Goal: Task Accomplishment & Management: Complete application form

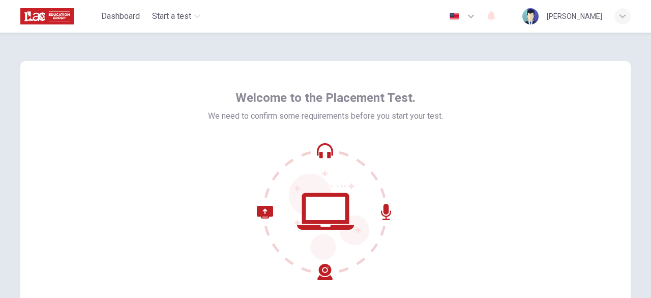
scroll to position [84, 0]
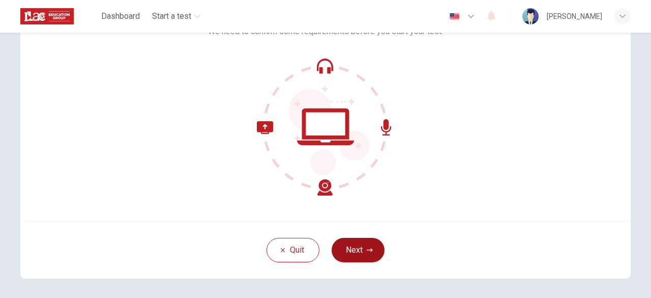
click at [360, 252] on button "Next" at bounding box center [358, 250] width 53 height 24
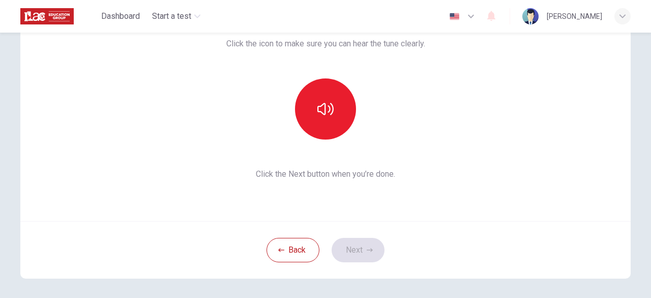
scroll to position [0, 0]
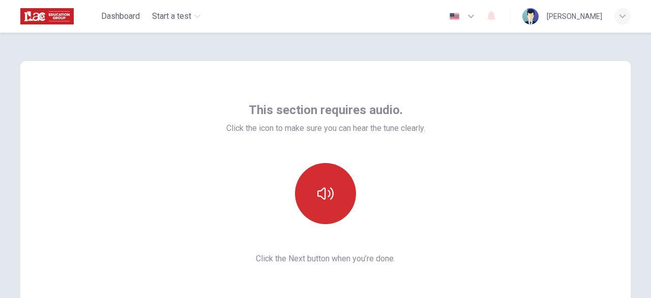
click at [338, 206] on button "button" at bounding box center [325, 193] width 61 height 61
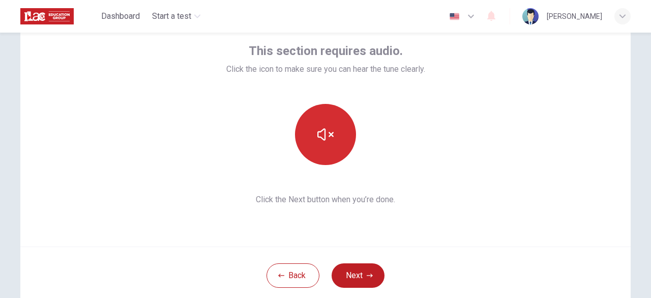
scroll to position [84, 0]
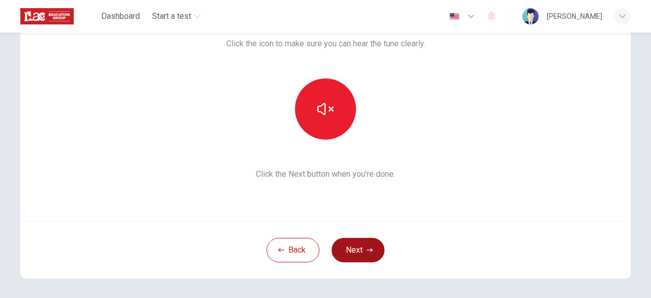
click at [373, 251] on button "Next" at bounding box center [358, 250] width 53 height 24
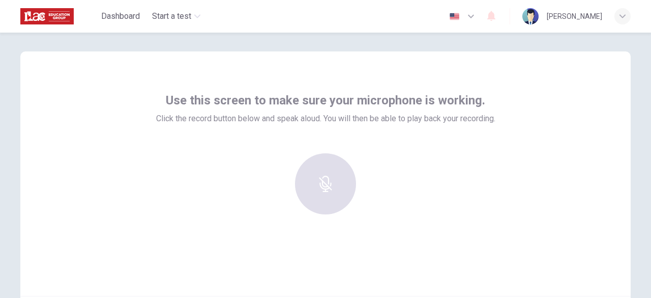
scroll to position [0, 0]
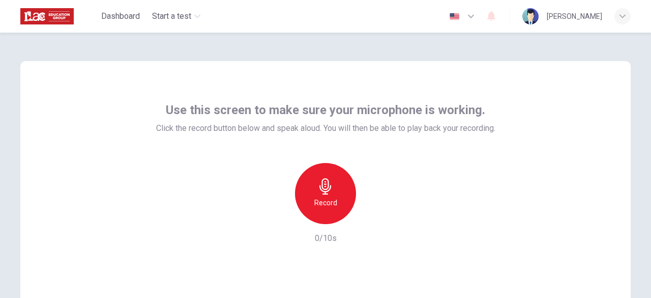
click at [338, 193] on div "Record" at bounding box center [325, 193] width 61 height 61
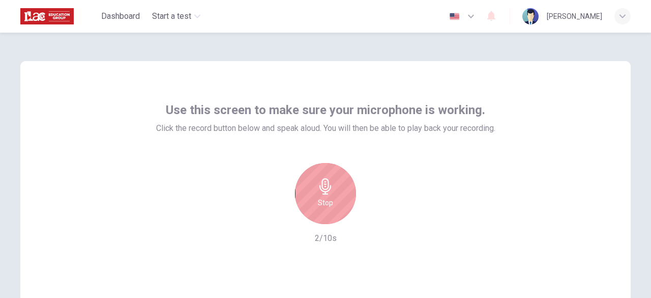
click at [341, 194] on div "Stop" at bounding box center [325, 193] width 61 height 61
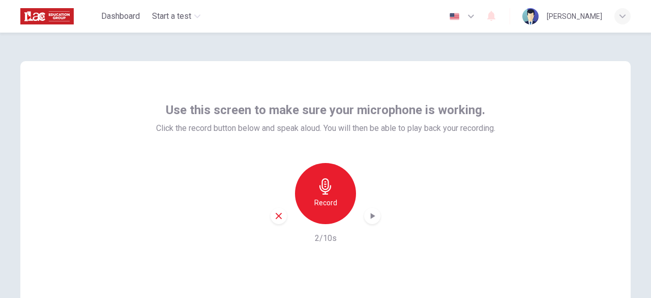
click at [371, 215] on icon "button" at bounding box center [373, 216] width 5 height 6
click at [333, 198] on h6 "Record" at bounding box center [325, 202] width 23 height 12
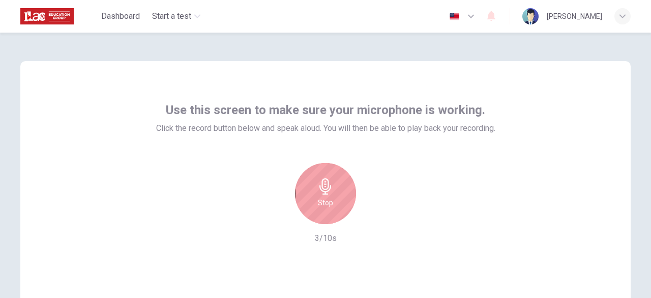
click at [333, 202] on div "Stop" at bounding box center [325, 193] width 61 height 61
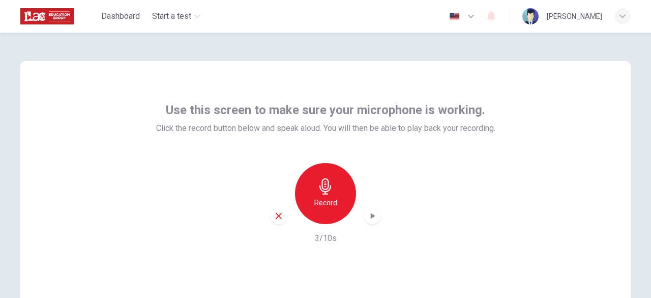
click at [376, 220] on div "button" at bounding box center [372, 216] width 16 height 16
click at [356, 217] on div "Record" at bounding box center [326, 193] width 110 height 61
click at [367, 216] on icon "button" at bounding box center [372, 216] width 10 height 10
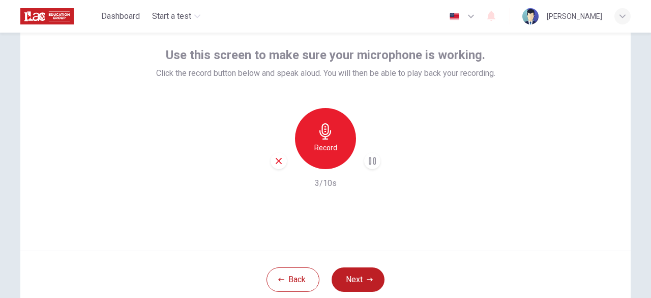
scroll to position [41, 0]
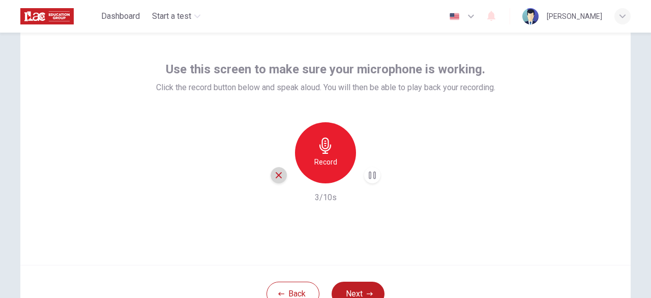
click at [276, 178] on icon "button" at bounding box center [278, 174] width 9 height 9
click at [390, 187] on div "Record 0/10s" at bounding box center [325, 162] width 339 height 81
click at [332, 160] on h6 "Record" at bounding box center [325, 162] width 23 height 12
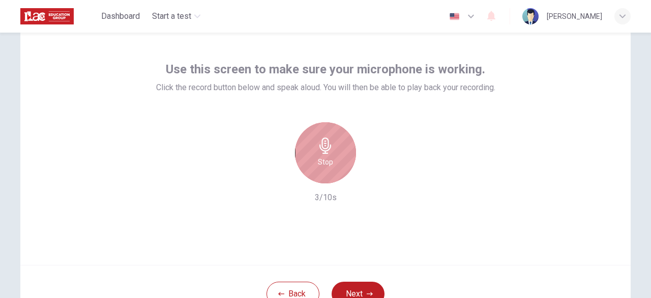
click at [331, 157] on div "Stop" at bounding box center [325, 152] width 61 height 61
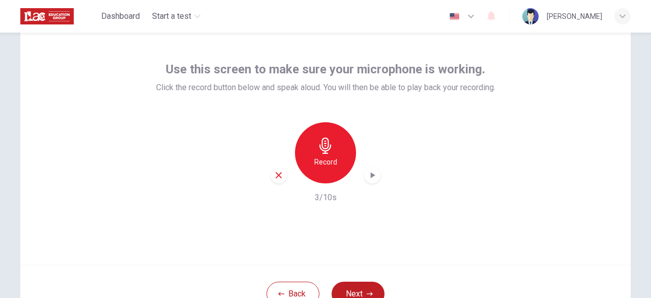
click at [371, 172] on icon "button" at bounding box center [373, 175] width 5 height 6
click at [432, 206] on div "Use this screen to make sure your microphone is working. Click the record butto…" at bounding box center [325, 142] width 611 height 244
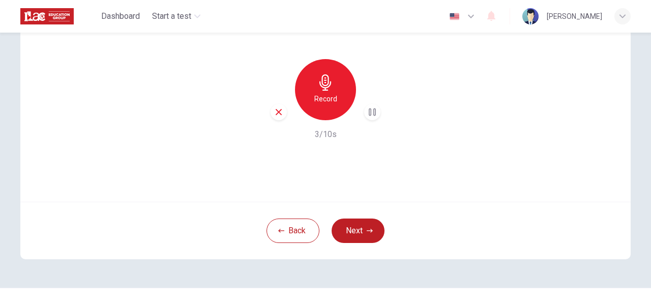
scroll to position [126, 0]
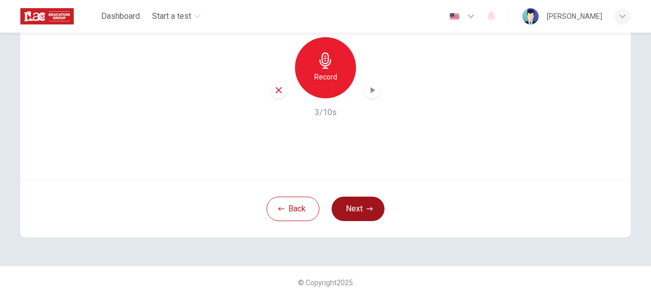
click at [374, 205] on button "Next" at bounding box center [358, 208] width 53 height 24
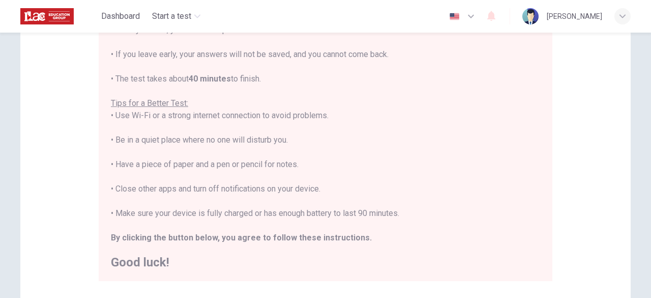
scroll to position [268, 0]
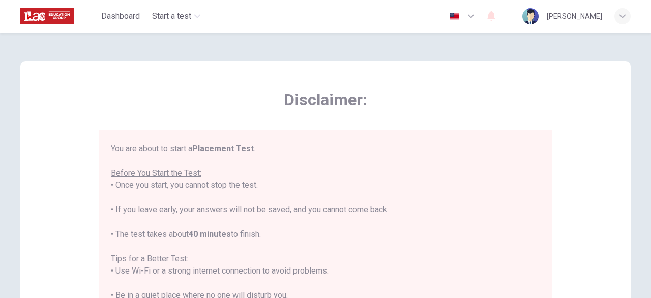
scroll to position [11, 0]
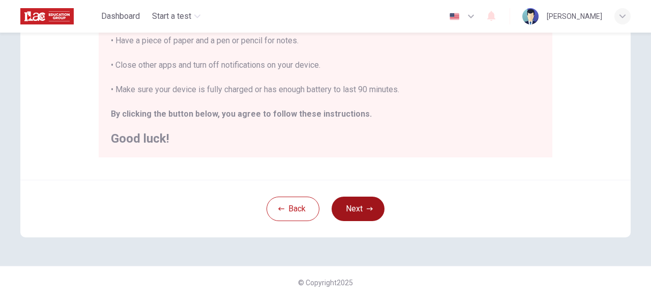
click at [353, 213] on button "Next" at bounding box center [358, 208] width 53 height 24
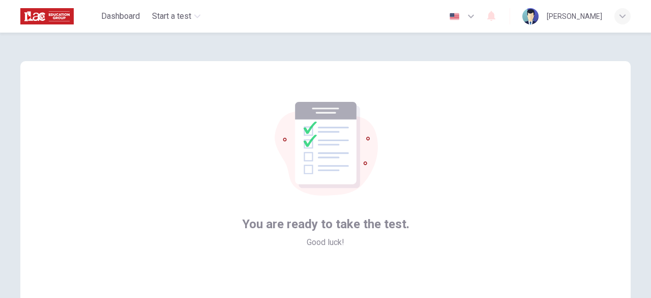
scroll to position [126, 0]
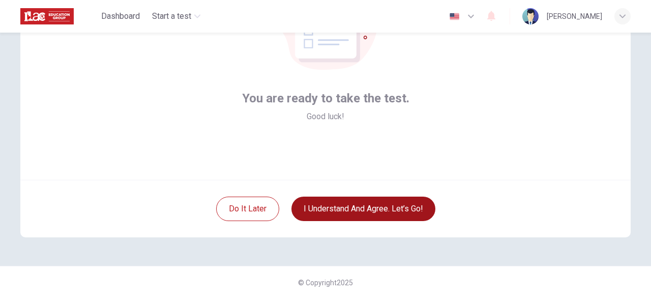
click at [401, 205] on button "I understand and agree. Let’s go!" at bounding box center [364, 208] width 144 height 24
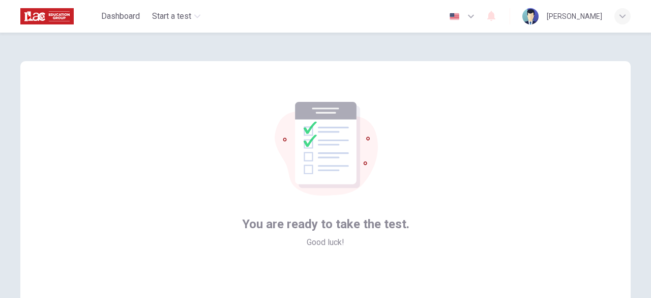
scroll to position [94, 0]
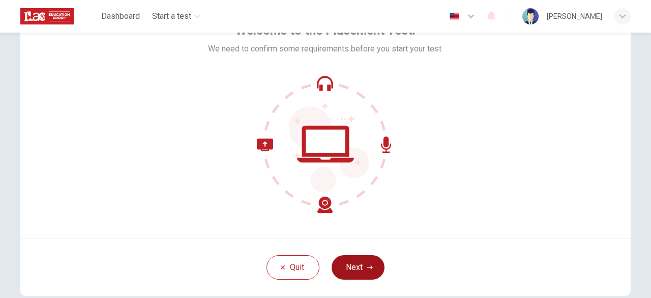
scroll to position [126, 0]
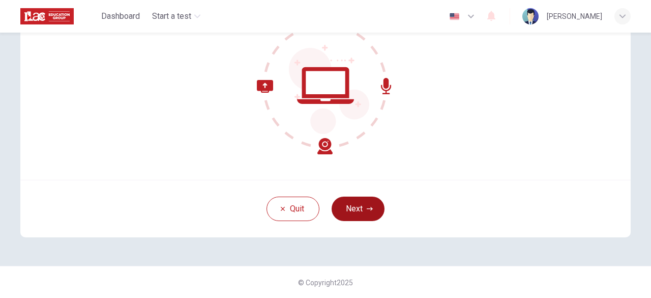
click at [360, 215] on button "Next" at bounding box center [358, 208] width 53 height 24
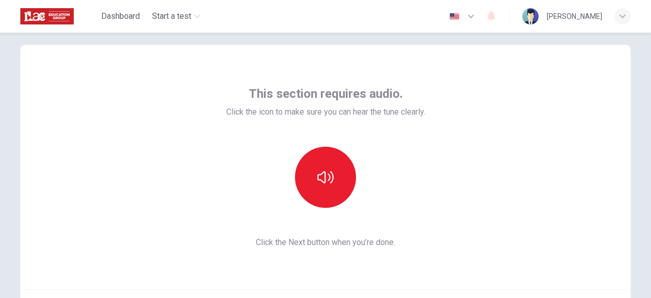
scroll to position [0, 0]
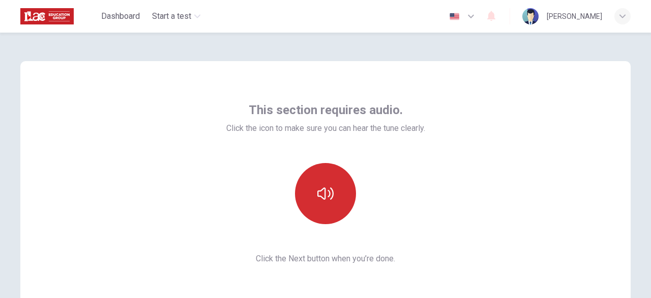
click at [350, 184] on button "button" at bounding box center [325, 193] width 61 height 61
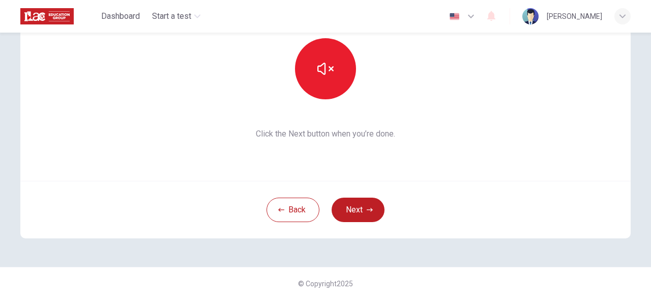
scroll to position [126, 0]
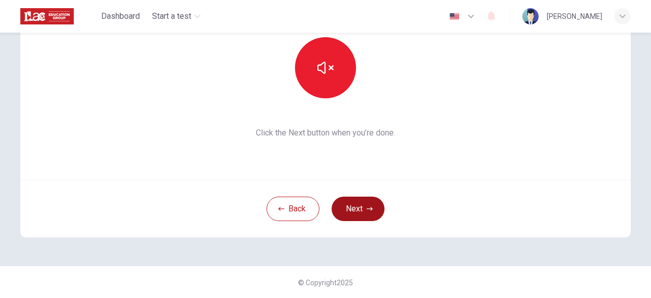
click at [361, 208] on button "Next" at bounding box center [358, 208] width 53 height 24
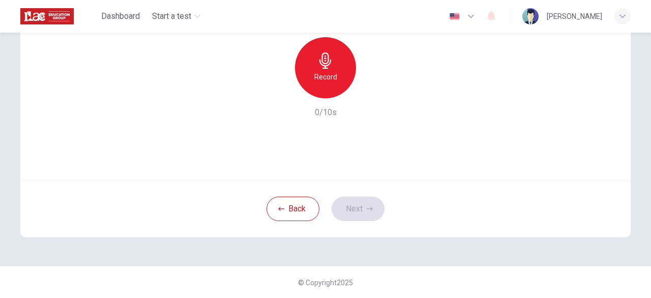
scroll to position [41, 0]
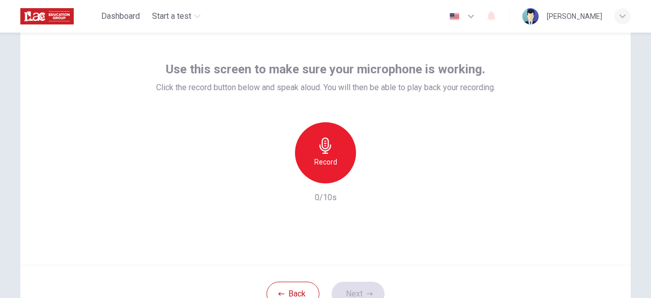
click at [339, 150] on div "Record" at bounding box center [325, 152] width 61 height 61
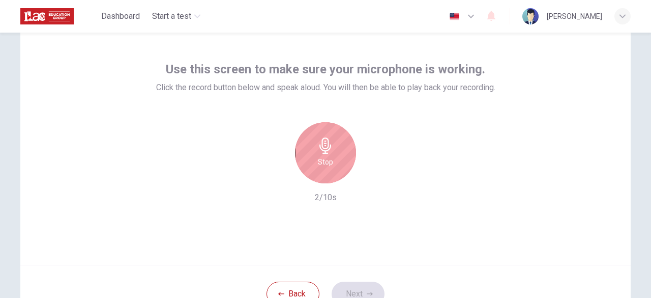
click at [341, 156] on div "Stop" at bounding box center [325, 152] width 61 height 61
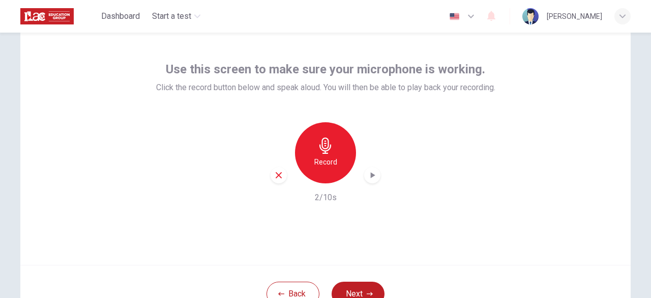
click at [364, 171] on div "button" at bounding box center [372, 175] width 16 height 16
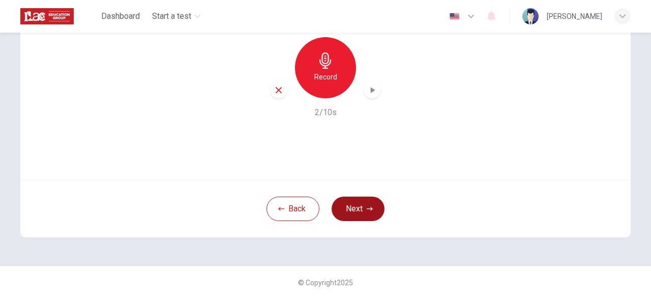
click at [355, 213] on button "Next" at bounding box center [358, 208] width 53 height 24
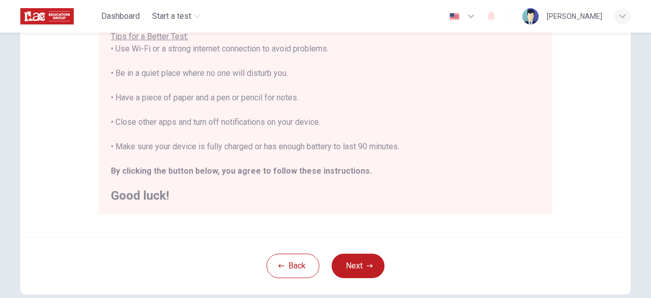
scroll to position [268, 0]
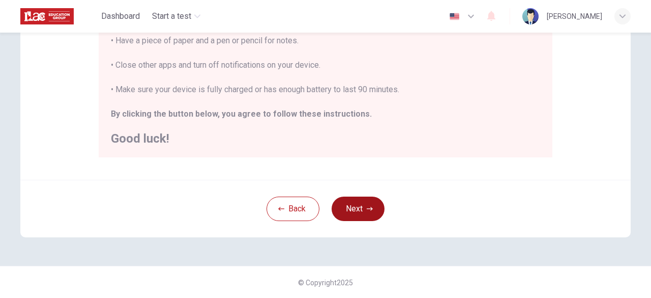
click at [368, 211] on icon "button" at bounding box center [370, 209] width 6 height 6
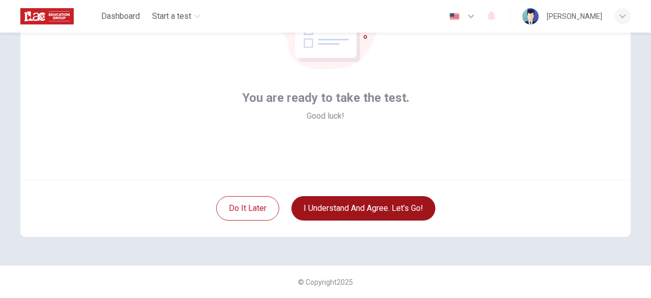
scroll to position [126, 0]
click at [401, 211] on button "I understand and agree. Let’s go!" at bounding box center [364, 208] width 144 height 24
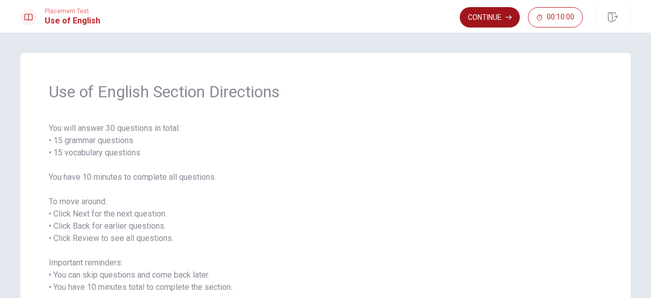
click at [479, 14] on button "Continue" at bounding box center [490, 17] width 60 height 20
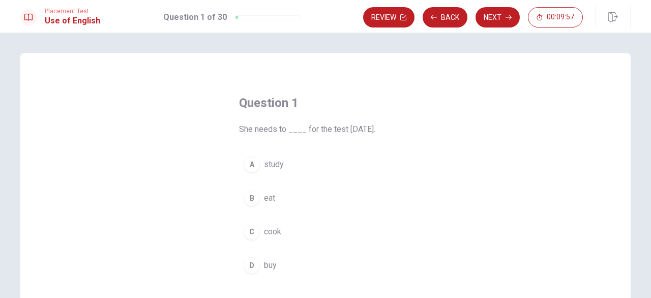
click at [248, 168] on div "A" at bounding box center [252, 164] width 16 height 16
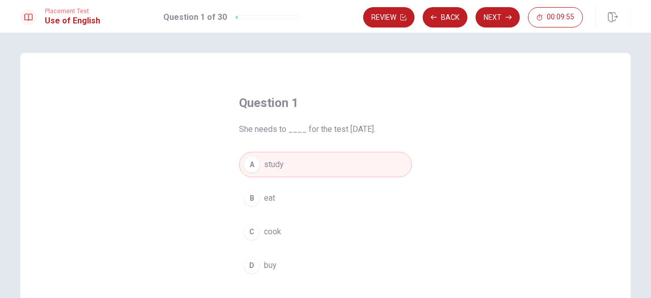
click at [311, 161] on button "A study" at bounding box center [325, 164] width 173 height 25
click at [502, 14] on button "Next" at bounding box center [498, 17] width 44 height 20
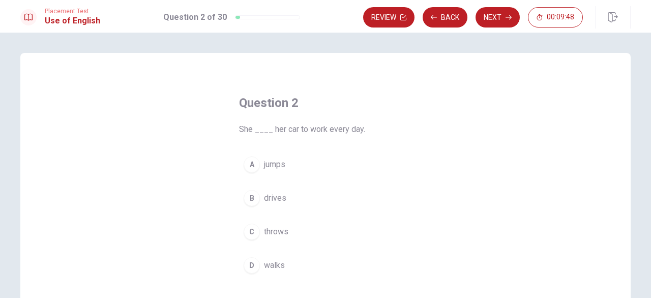
click at [279, 202] on span "drives" at bounding box center [275, 198] width 22 height 12
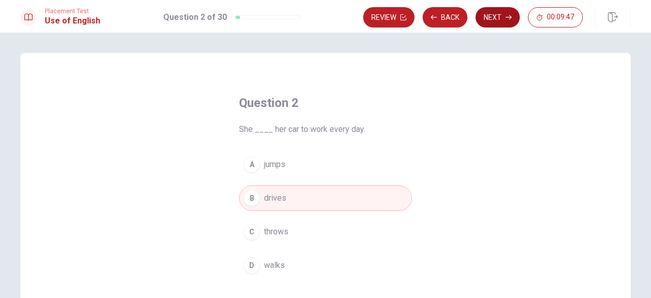
click at [500, 16] on button "Next" at bounding box center [498, 17] width 44 height 20
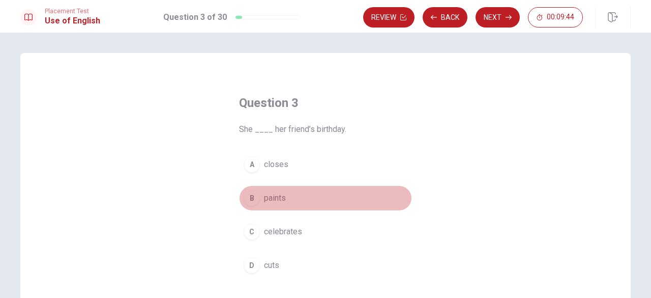
click at [281, 199] on span "paints" at bounding box center [275, 198] width 22 height 12
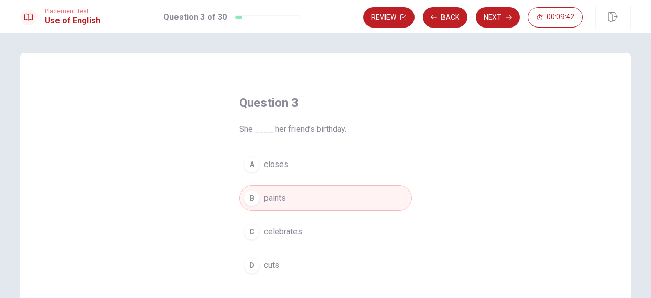
click at [288, 234] on span "celebrates" at bounding box center [283, 231] width 38 height 12
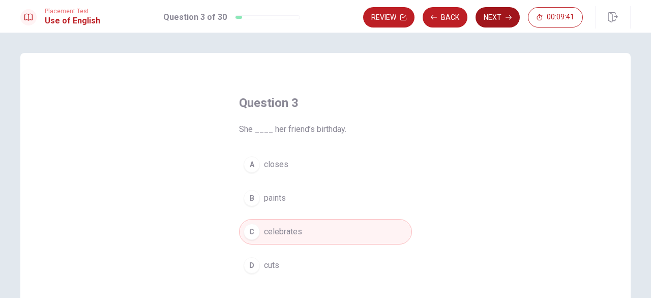
click at [498, 22] on button "Next" at bounding box center [498, 17] width 44 height 20
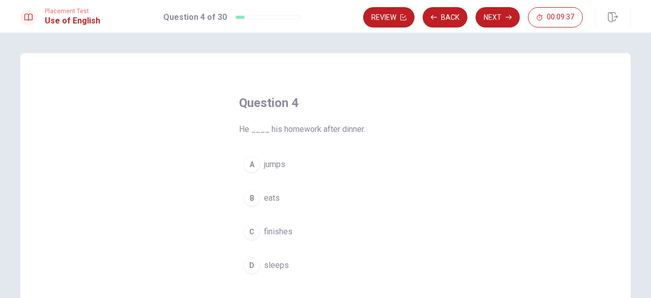
click at [280, 226] on span "finishes" at bounding box center [278, 231] width 28 height 12
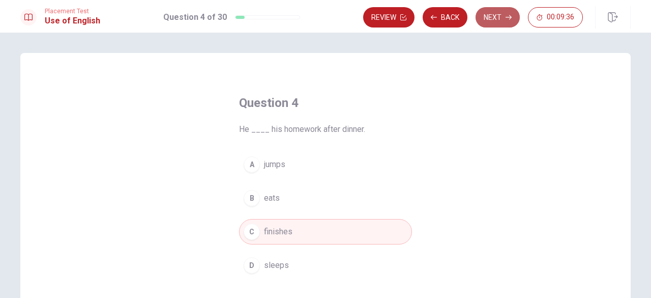
click at [499, 19] on button "Next" at bounding box center [498, 17] width 44 height 20
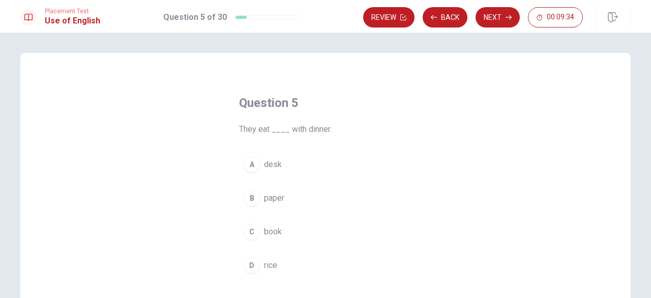
click at [271, 262] on span "rice" at bounding box center [270, 265] width 13 height 12
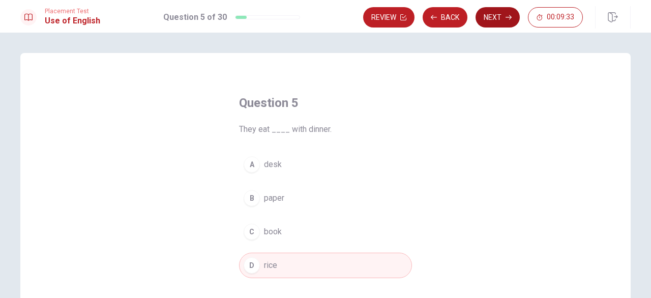
click at [495, 19] on button "Next" at bounding box center [498, 17] width 44 height 20
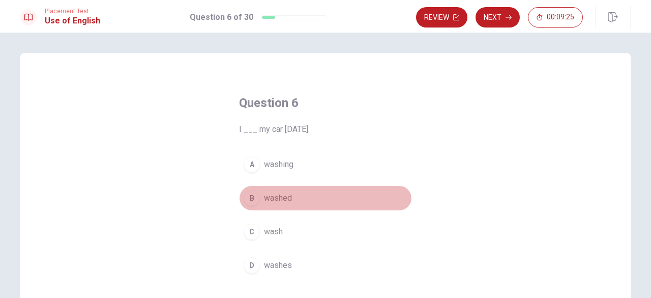
click at [282, 197] on span "washed" at bounding box center [278, 198] width 28 height 12
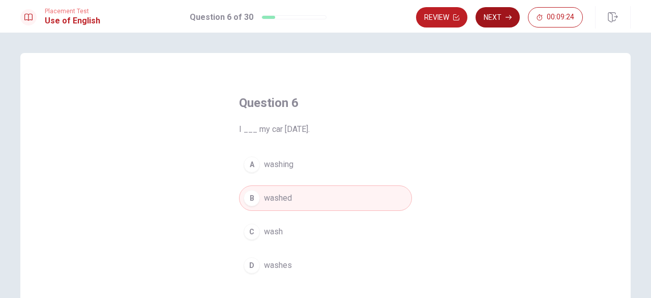
click at [499, 21] on button "Next" at bounding box center [498, 17] width 44 height 20
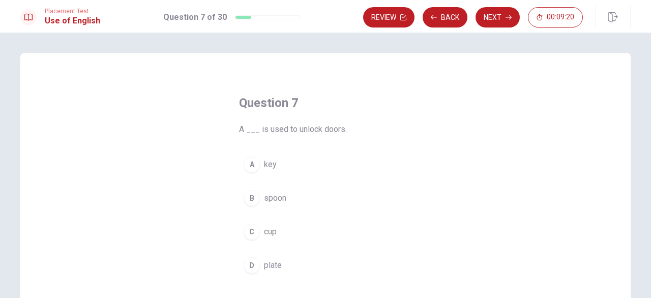
click at [271, 164] on span "key" at bounding box center [270, 164] width 13 height 12
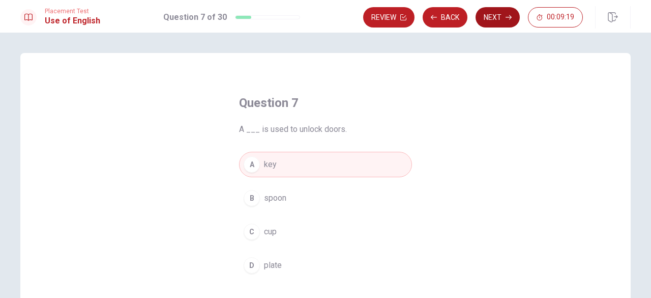
click at [501, 17] on button "Next" at bounding box center [498, 17] width 44 height 20
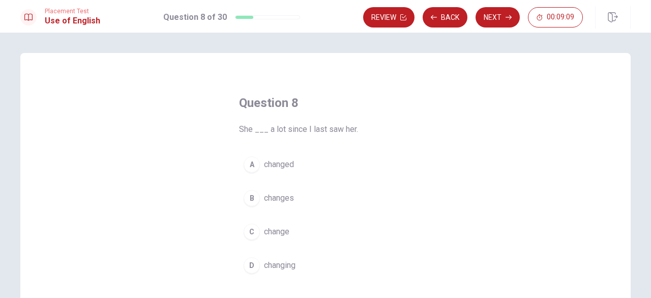
click at [283, 199] on span "changes" at bounding box center [279, 198] width 30 height 12
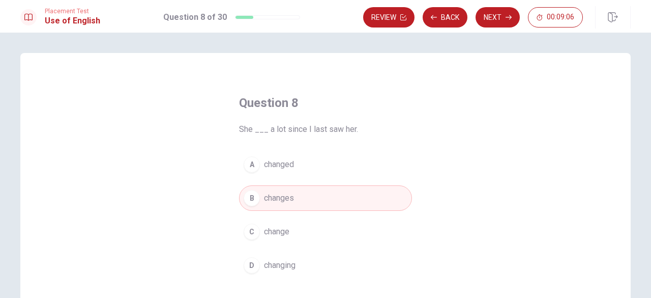
click at [293, 170] on button "A changed" at bounding box center [325, 164] width 173 height 25
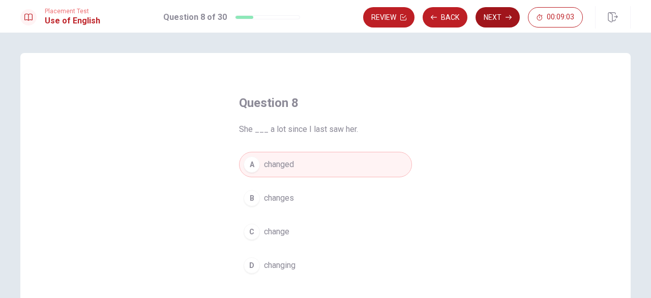
click at [490, 20] on button "Next" at bounding box center [498, 17] width 44 height 20
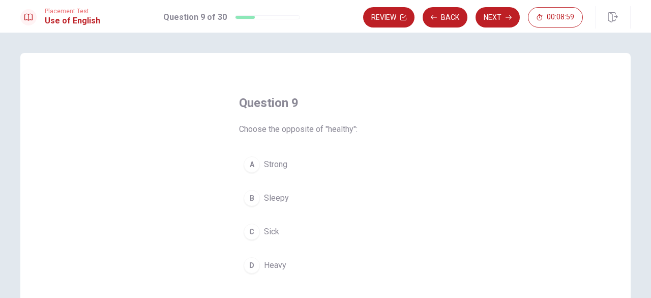
click at [268, 229] on span "Sick" at bounding box center [271, 231] width 15 height 12
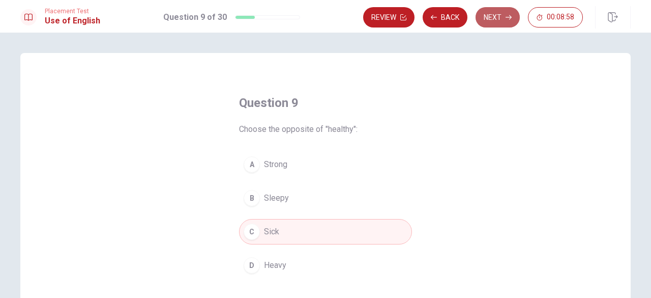
click at [489, 22] on button "Next" at bounding box center [498, 17] width 44 height 20
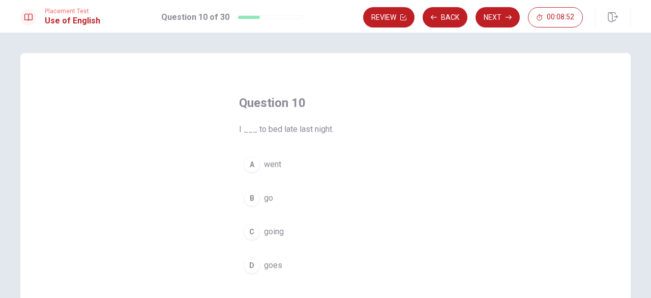
click at [272, 168] on span "went" at bounding box center [272, 164] width 17 height 12
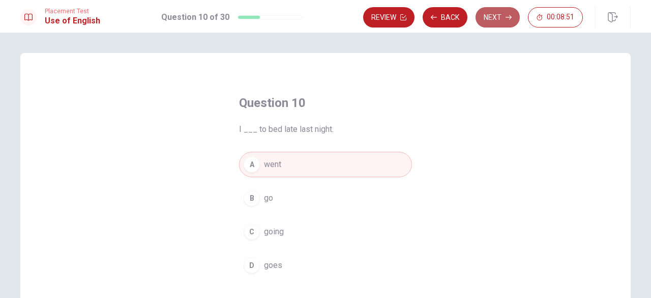
click at [504, 16] on button "Next" at bounding box center [498, 17] width 44 height 20
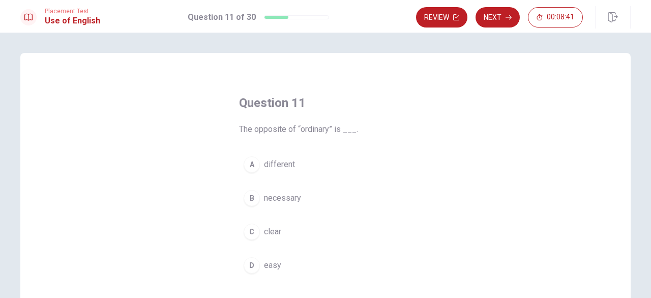
click at [283, 200] on span "necessary" at bounding box center [282, 198] width 37 height 12
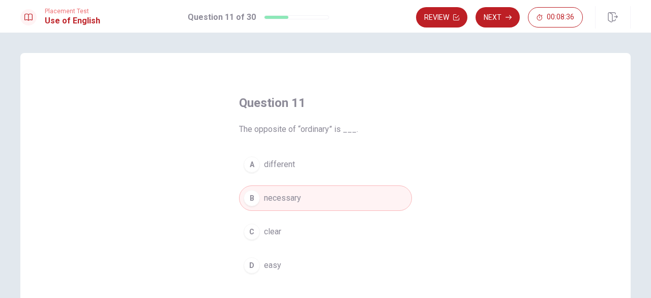
click at [303, 164] on button "A different" at bounding box center [325, 164] width 173 height 25
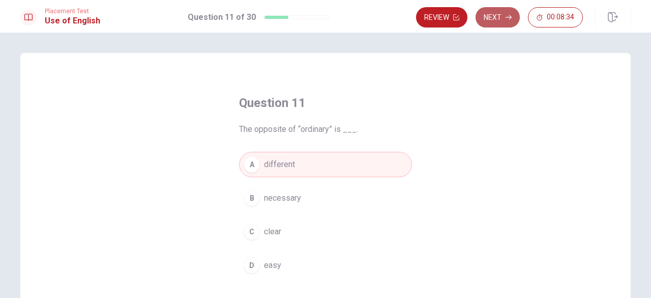
click at [504, 19] on button "Next" at bounding box center [498, 17] width 44 height 20
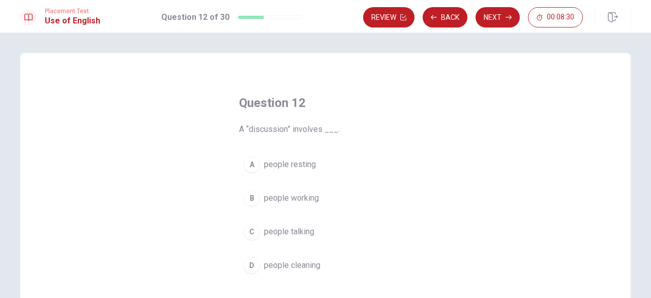
click at [296, 231] on span "people talking" at bounding box center [289, 231] width 50 height 12
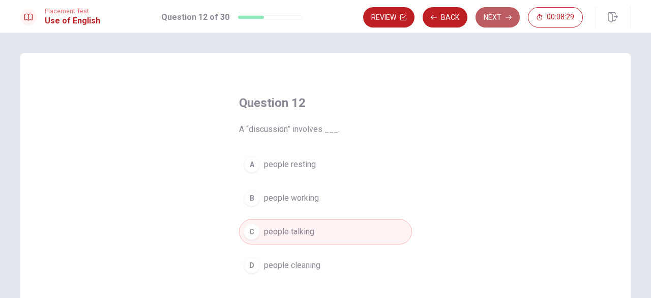
click at [488, 24] on button "Next" at bounding box center [498, 17] width 44 height 20
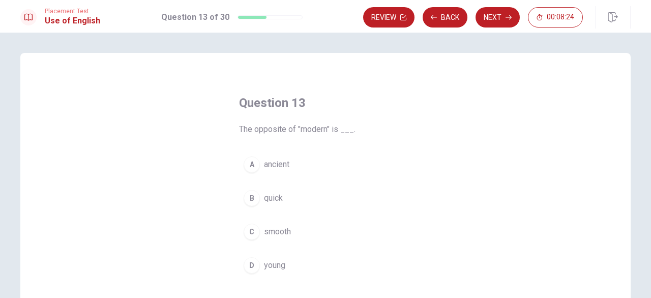
click at [283, 168] on span "ancient" at bounding box center [276, 164] width 25 height 12
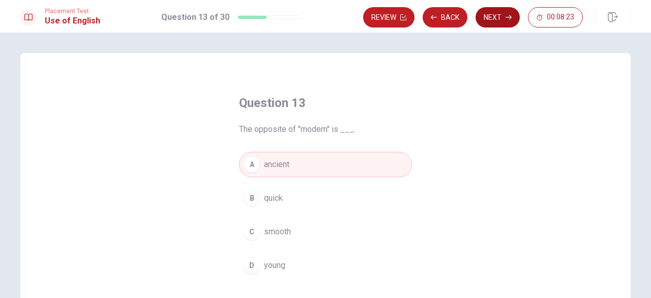
click at [506, 21] on button "Next" at bounding box center [498, 17] width 44 height 20
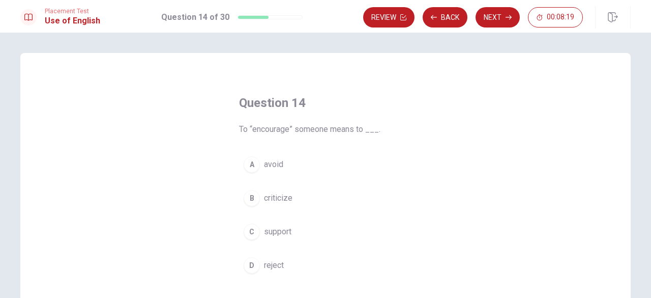
click at [285, 235] on span "support" at bounding box center [277, 231] width 27 height 12
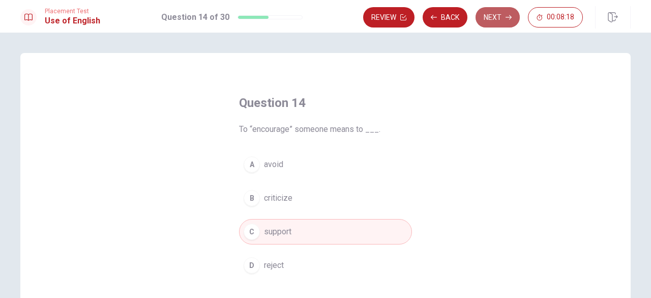
click at [493, 17] on button "Next" at bounding box center [498, 17] width 44 height 20
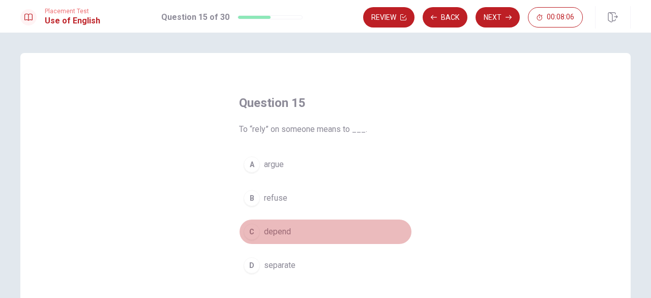
click at [282, 229] on span "depend" at bounding box center [277, 231] width 27 height 12
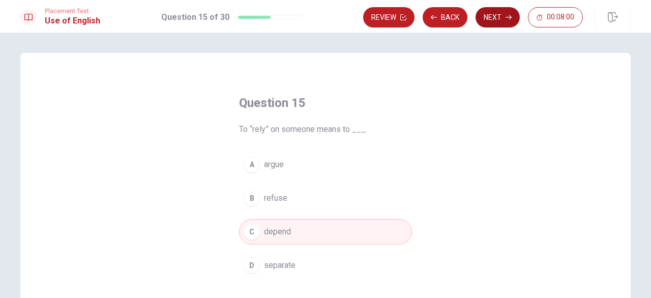
click at [503, 21] on button "Next" at bounding box center [498, 17] width 44 height 20
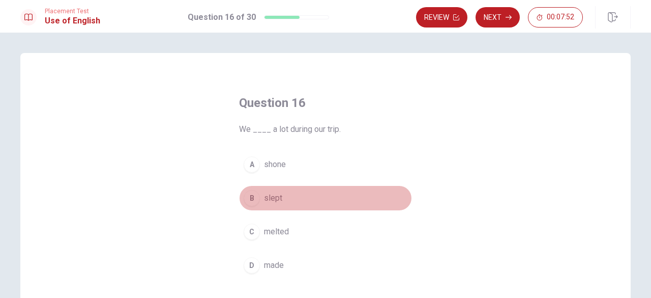
click at [274, 200] on span "slept" at bounding box center [273, 198] width 18 height 12
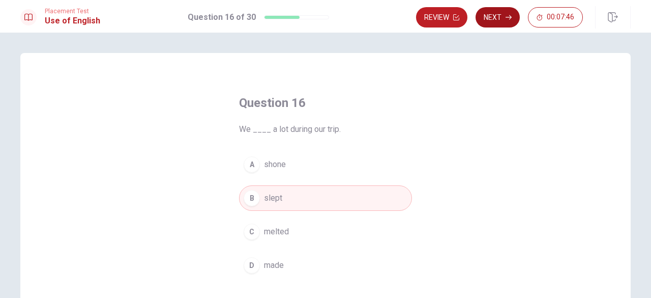
click at [500, 20] on button "Next" at bounding box center [498, 17] width 44 height 20
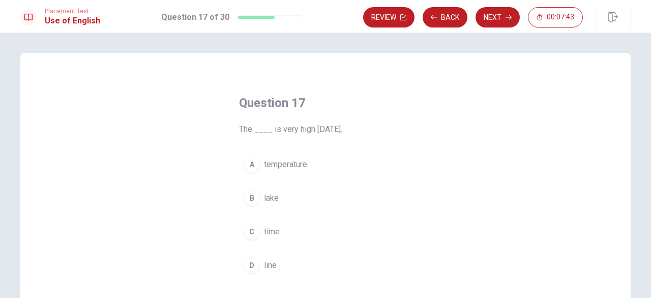
click at [285, 168] on span "temperature" at bounding box center [285, 164] width 43 height 12
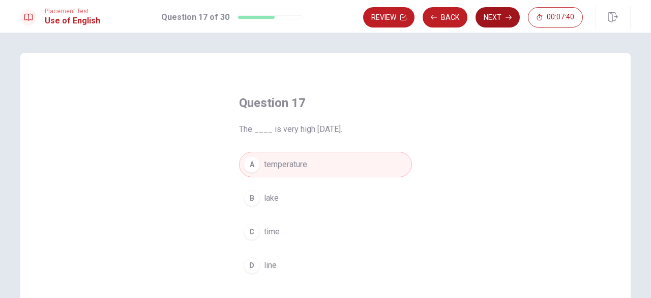
click at [509, 24] on button "Next" at bounding box center [498, 17] width 44 height 20
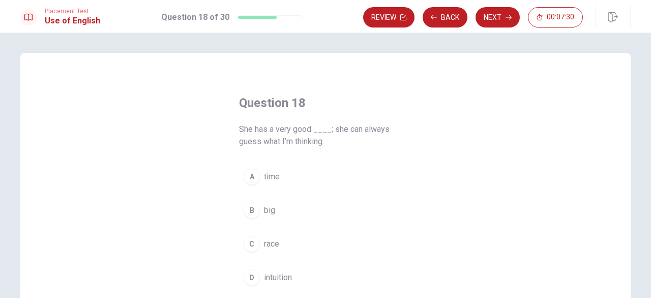
click at [269, 247] on span "race" at bounding box center [271, 244] width 15 height 12
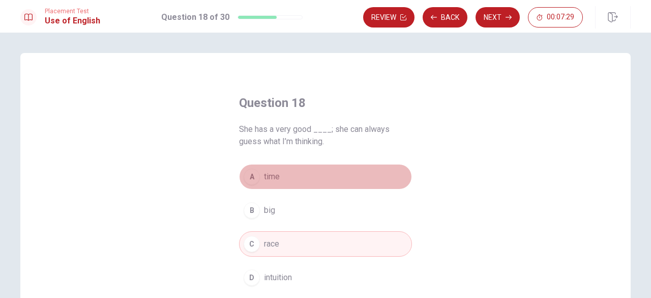
click at [277, 180] on span "time" at bounding box center [272, 176] width 16 height 12
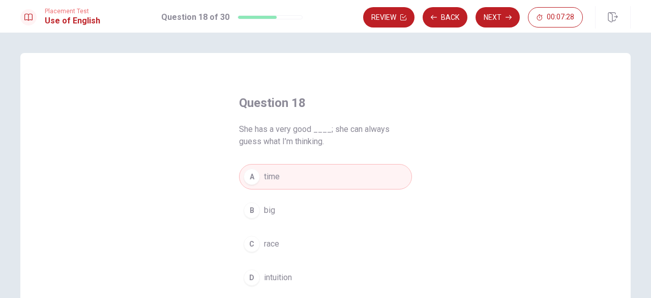
click at [282, 274] on span "intuition" at bounding box center [278, 277] width 28 height 12
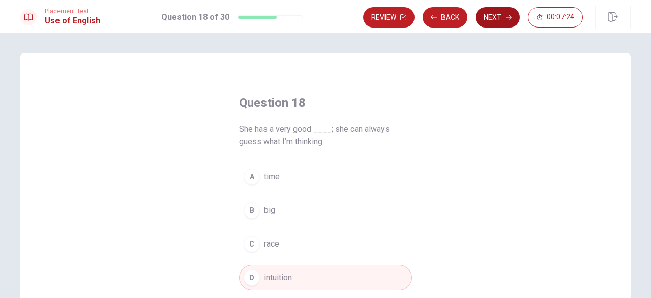
click at [490, 20] on button "Next" at bounding box center [498, 17] width 44 height 20
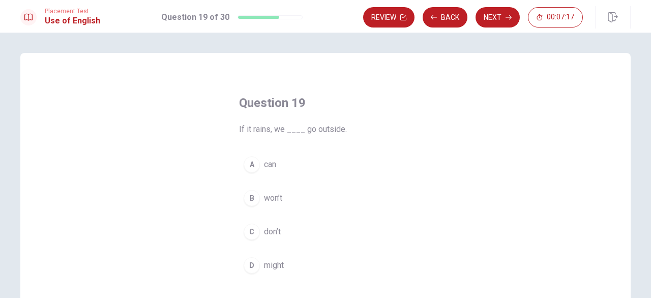
click at [277, 198] on span "won’t" at bounding box center [273, 198] width 18 height 12
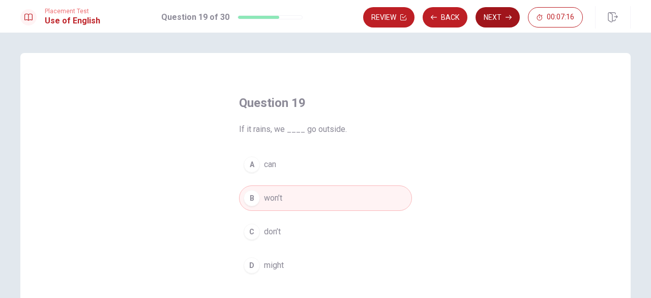
click at [492, 20] on button "Next" at bounding box center [498, 17] width 44 height 20
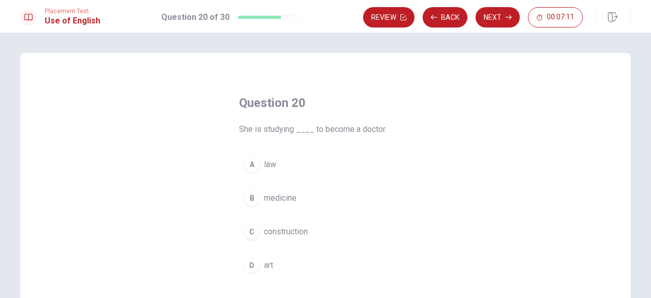
click at [282, 200] on span "medicine" at bounding box center [280, 198] width 33 height 12
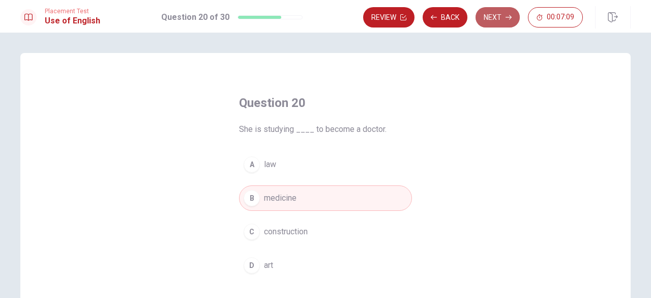
click at [494, 12] on button "Next" at bounding box center [498, 17] width 44 height 20
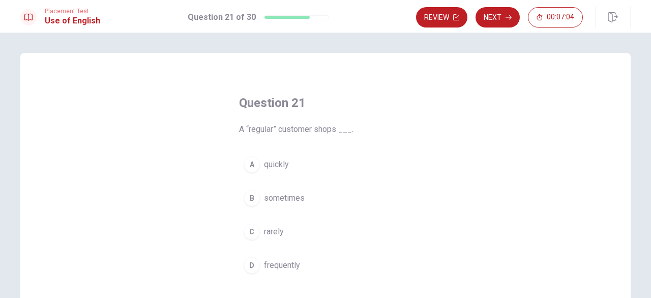
click at [278, 264] on span "frequently" at bounding box center [282, 265] width 36 height 12
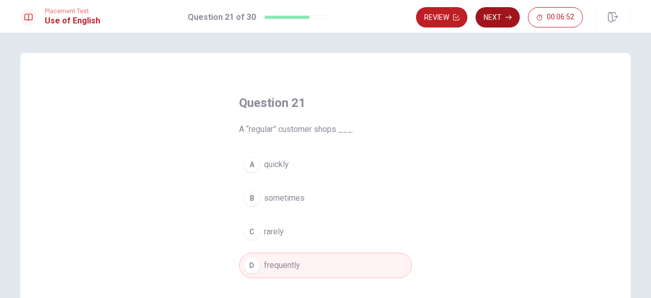
click at [492, 17] on button "Next" at bounding box center [498, 17] width 44 height 20
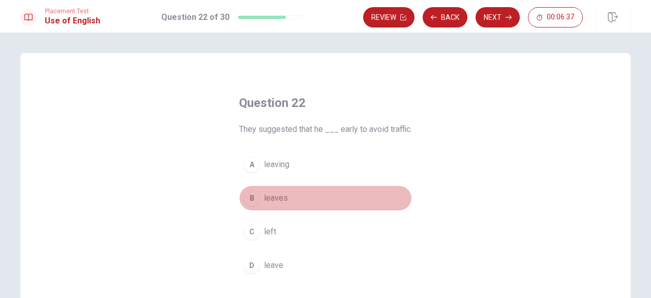
click at [279, 200] on span "leaves" at bounding box center [276, 198] width 24 height 12
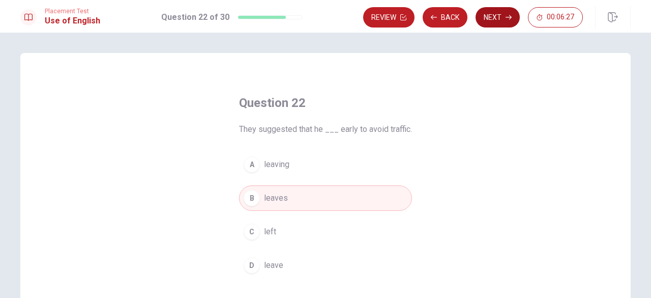
click at [509, 19] on icon "button" at bounding box center [509, 17] width 6 height 6
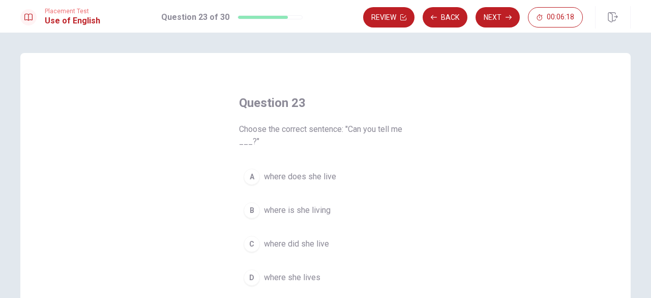
click at [301, 272] on span "where she lives" at bounding box center [292, 277] width 56 height 12
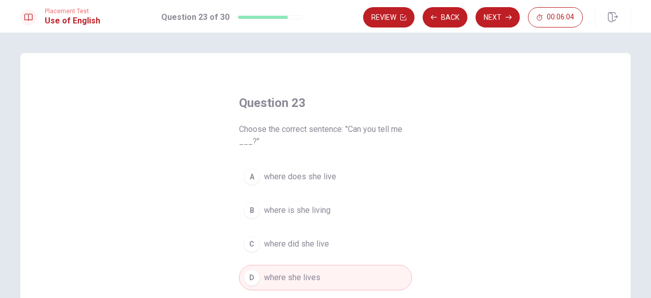
click at [314, 177] on span "where does she live" at bounding box center [300, 176] width 72 height 12
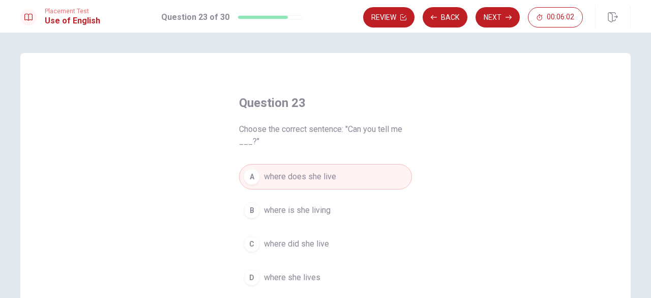
click at [313, 279] on span "where she lives" at bounding box center [292, 277] width 56 height 12
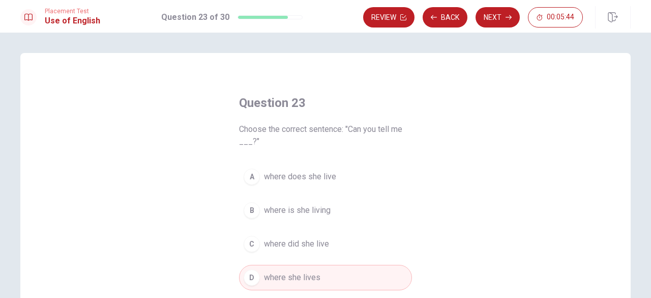
click at [330, 177] on span "where does she live" at bounding box center [300, 176] width 72 height 12
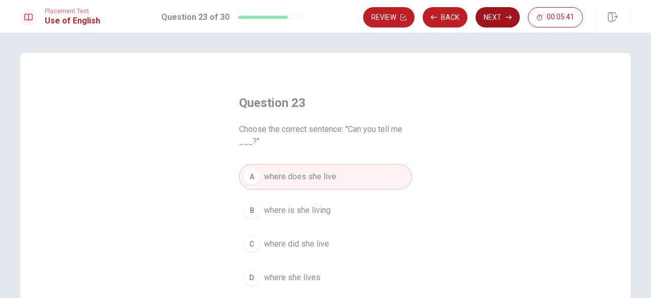
click at [497, 22] on button "Next" at bounding box center [498, 17] width 44 height 20
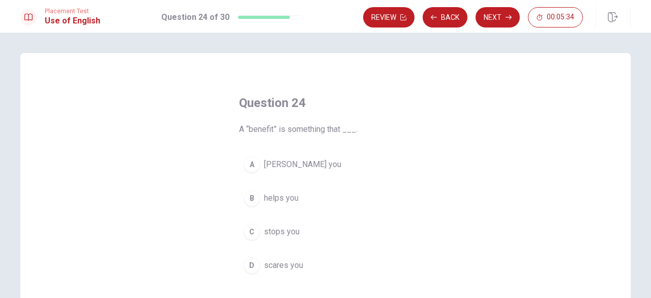
click at [289, 200] on span "helps you" at bounding box center [281, 198] width 35 height 12
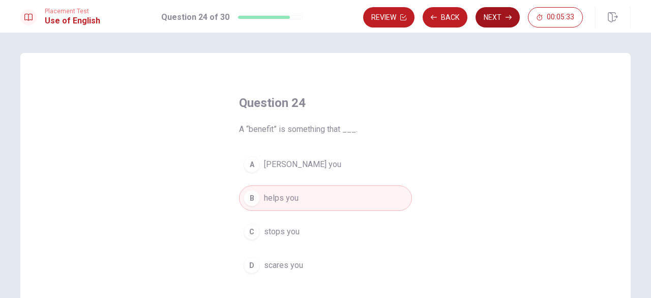
click at [507, 21] on button "Next" at bounding box center [498, 17] width 44 height 20
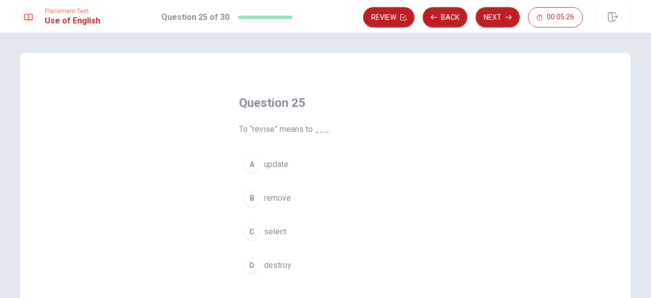
click at [286, 165] on span "update" at bounding box center [276, 164] width 24 height 12
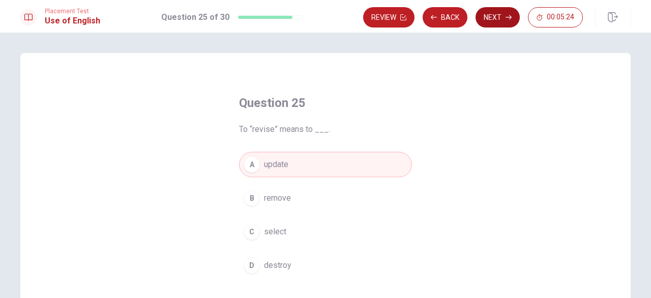
click at [489, 23] on button "Next" at bounding box center [498, 17] width 44 height 20
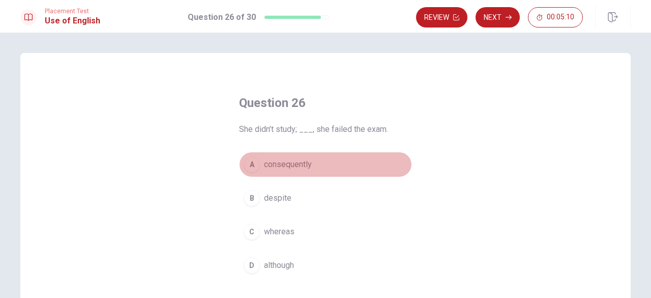
click at [305, 160] on span "consequently" at bounding box center [288, 164] width 48 height 12
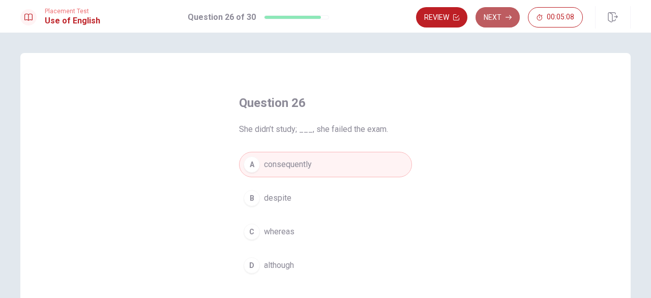
click at [511, 20] on icon "button" at bounding box center [509, 17] width 6 height 6
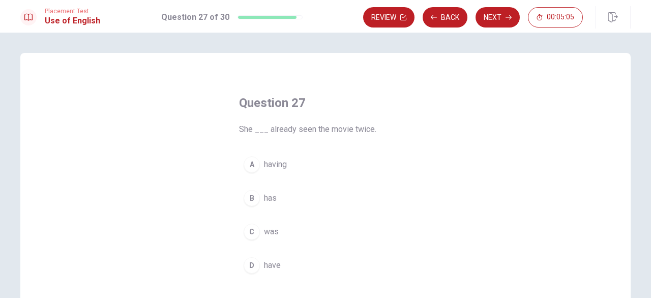
click at [273, 196] on span "has" at bounding box center [270, 198] width 13 height 12
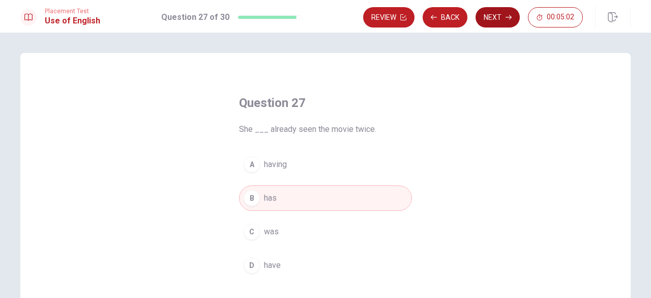
click at [506, 15] on button "Next" at bounding box center [498, 17] width 44 height 20
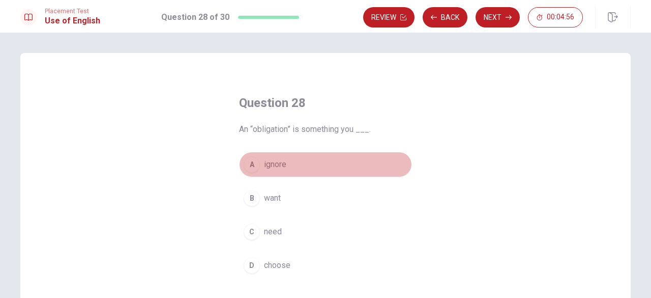
click at [282, 167] on span "ignore" at bounding box center [275, 164] width 22 height 12
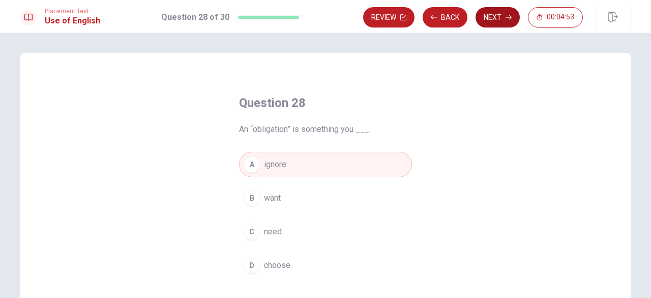
click at [498, 12] on button "Next" at bounding box center [498, 17] width 44 height 20
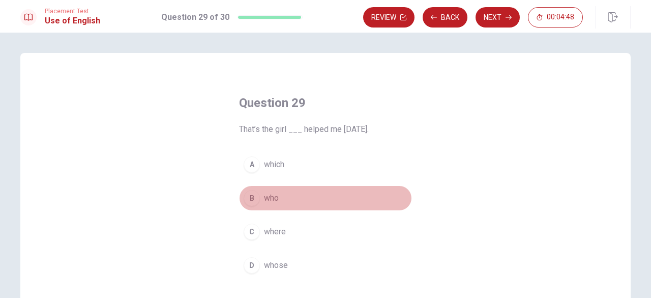
click at [279, 200] on button "B who" at bounding box center [325, 197] width 173 height 25
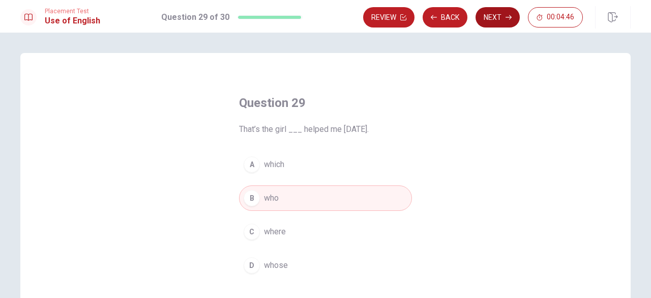
click at [506, 27] on button "Next" at bounding box center [498, 17] width 44 height 20
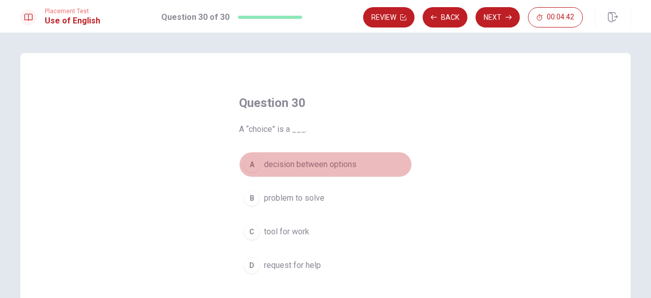
click at [284, 164] on span "decision between options" at bounding box center [310, 164] width 93 height 12
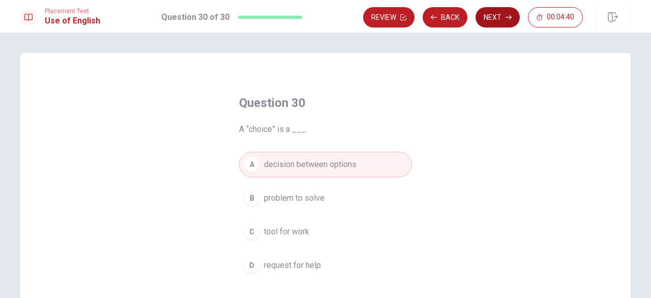
click at [495, 23] on button "Next" at bounding box center [498, 17] width 44 height 20
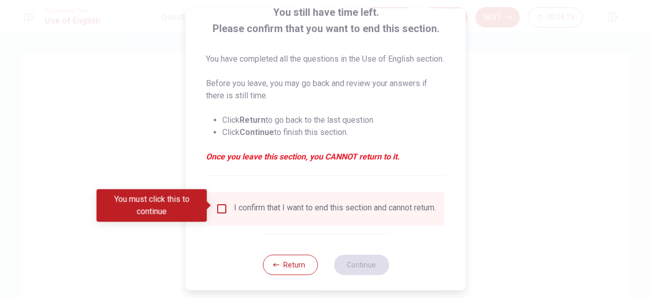
scroll to position [84, 0]
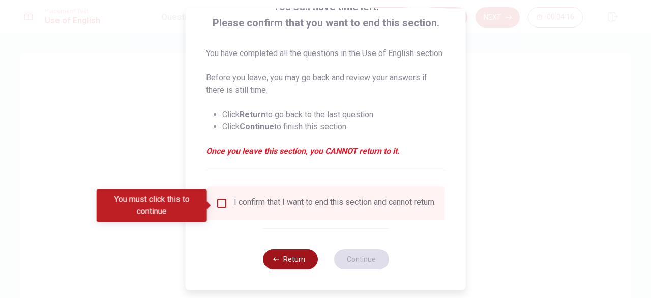
click at [276, 262] on icon "button" at bounding box center [276, 259] width 6 height 6
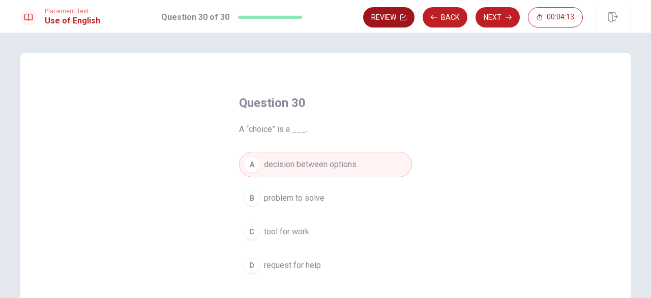
click at [397, 20] on button "Review" at bounding box center [388, 17] width 51 height 20
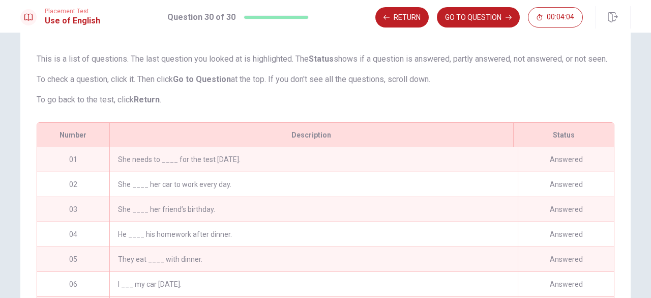
scroll to position [46, 0]
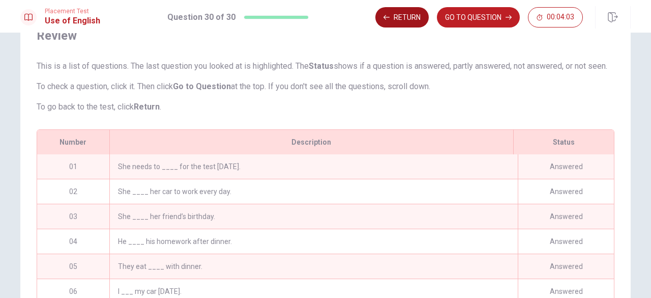
click at [412, 24] on button "Return" at bounding box center [401, 17] width 53 height 20
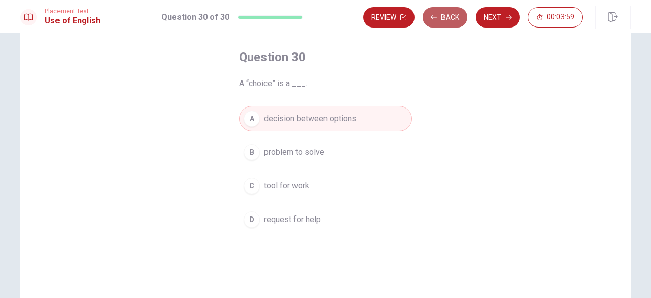
click at [440, 20] on button "Back" at bounding box center [445, 17] width 45 height 20
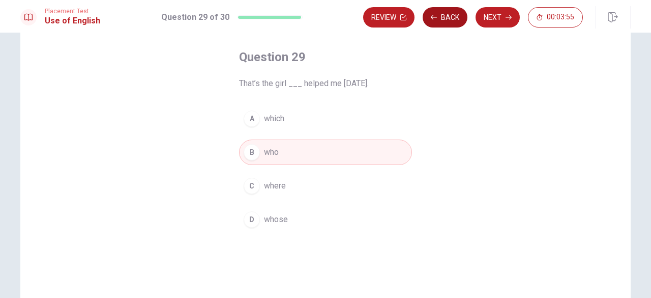
click at [440, 20] on button "Back" at bounding box center [445, 17] width 45 height 20
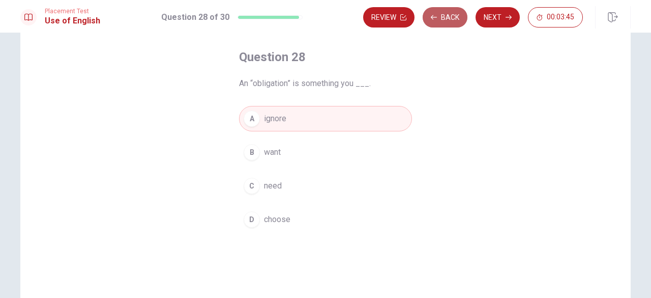
click at [440, 20] on button "Back" at bounding box center [445, 17] width 45 height 20
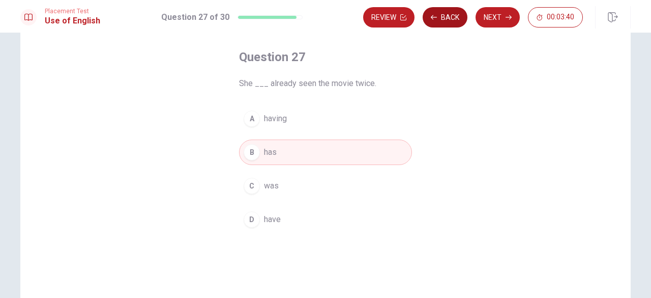
click at [440, 20] on button "Back" at bounding box center [445, 17] width 45 height 20
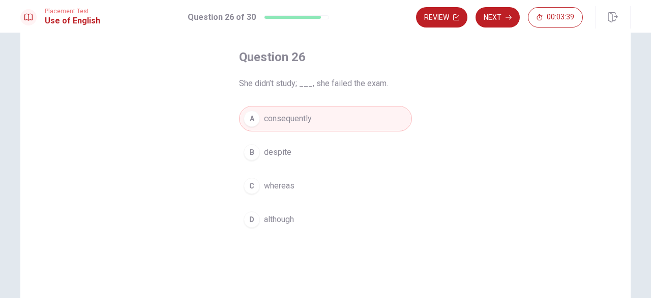
click at [440, 20] on button "Review" at bounding box center [441, 17] width 51 height 20
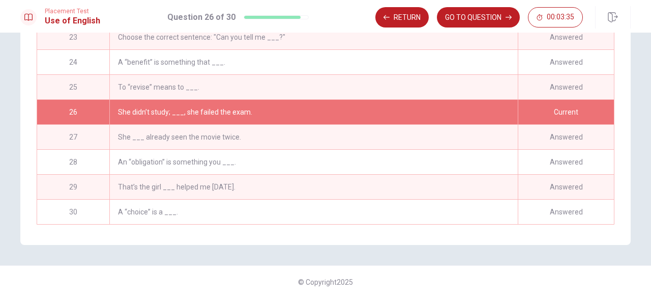
scroll to position [180, 0]
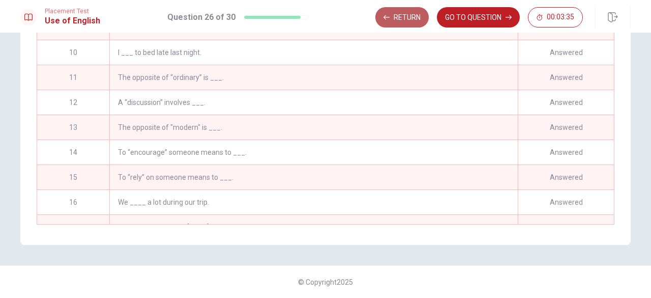
click at [404, 26] on button "Return" at bounding box center [401, 17] width 53 height 20
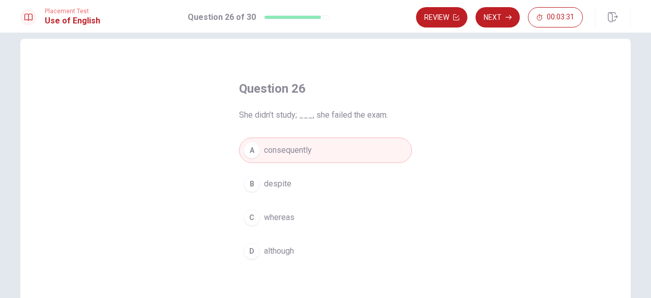
scroll to position [0, 0]
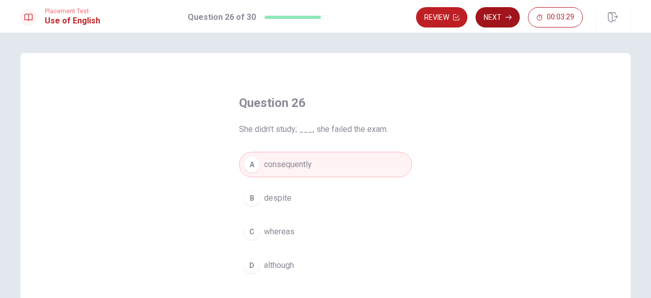
click at [489, 22] on button "Next" at bounding box center [498, 17] width 44 height 20
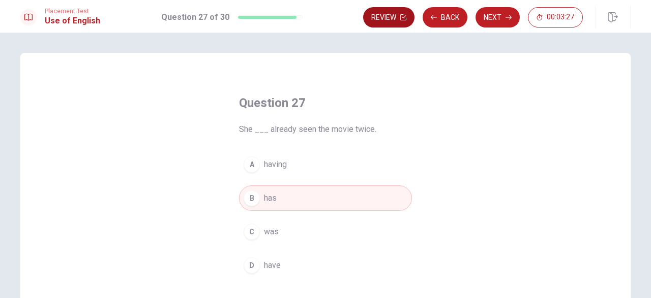
click at [401, 22] on button "Review" at bounding box center [388, 17] width 51 height 20
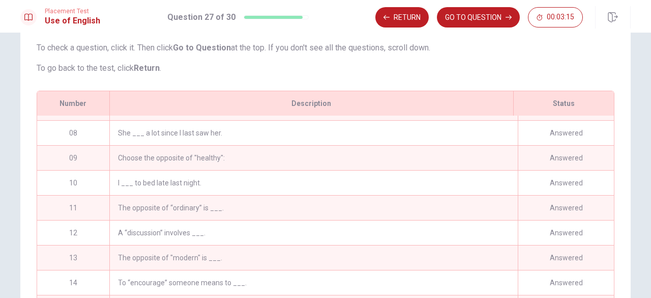
click at [221, 211] on div "The opposite of “ordinary” is ___." at bounding box center [313, 207] width 409 height 24
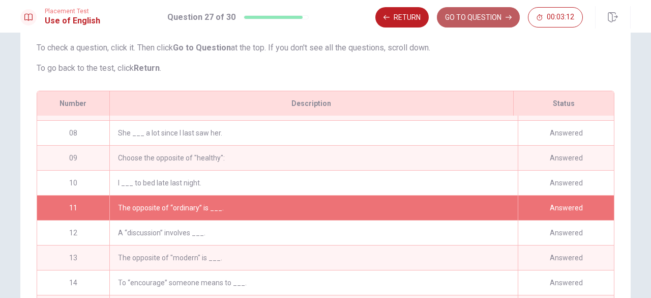
click at [474, 23] on button "GO TO QUESTION" at bounding box center [478, 17] width 83 height 20
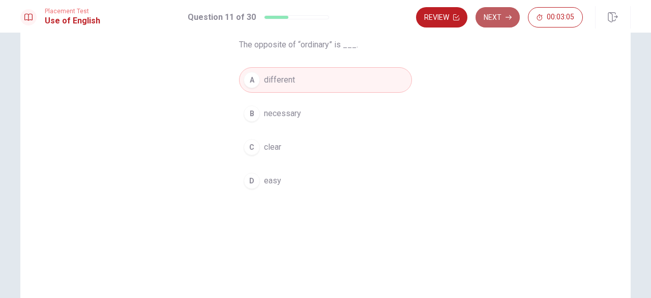
click at [501, 24] on button "Next" at bounding box center [498, 17] width 44 height 20
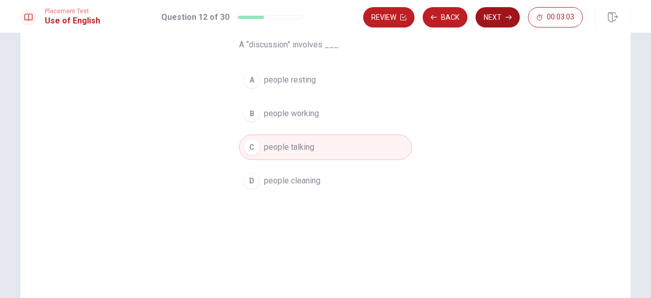
click at [483, 21] on button "Next" at bounding box center [498, 17] width 44 height 20
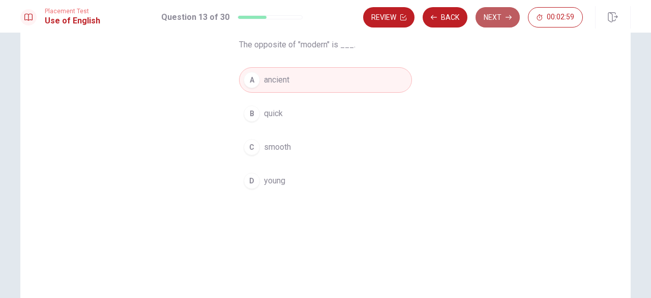
click at [495, 18] on button "Next" at bounding box center [498, 17] width 44 height 20
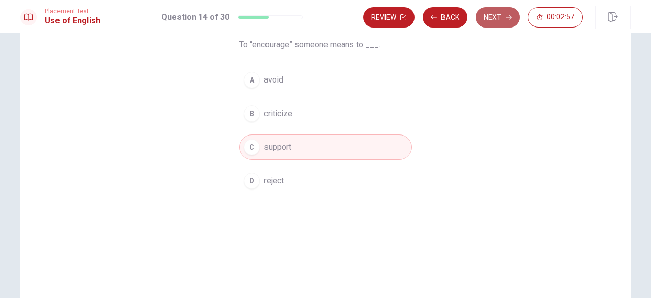
click at [492, 25] on button "Next" at bounding box center [498, 17] width 44 height 20
click at [496, 17] on button "Next" at bounding box center [498, 17] width 44 height 20
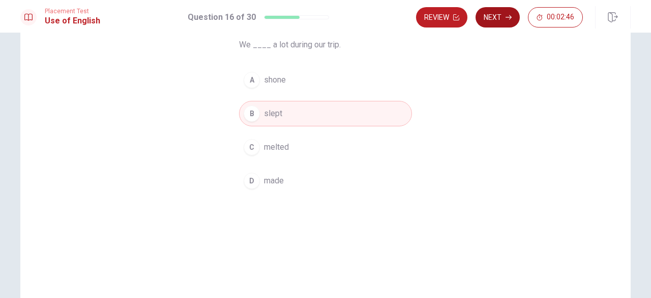
click at [496, 17] on button "Next" at bounding box center [498, 17] width 44 height 20
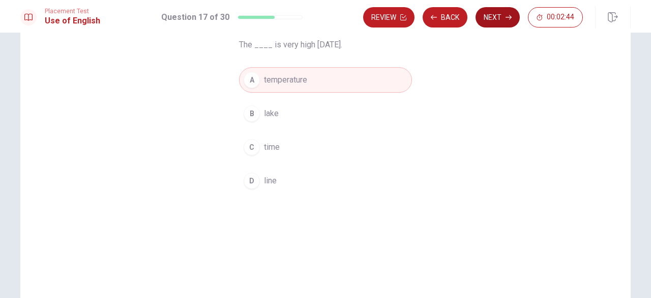
click at [496, 17] on button "Next" at bounding box center [498, 17] width 44 height 20
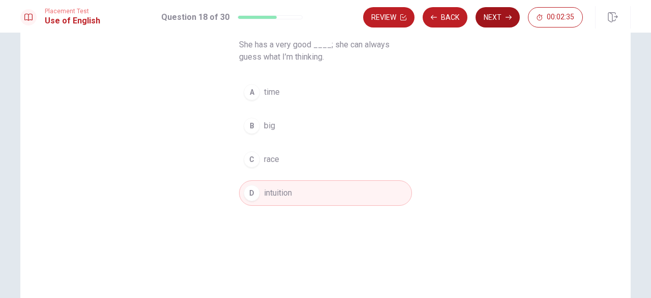
click at [502, 21] on button "Next" at bounding box center [498, 17] width 44 height 20
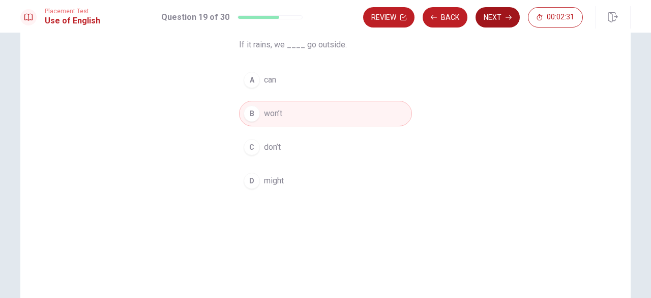
click at [510, 17] on icon "button" at bounding box center [509, 17] width 6 height 5
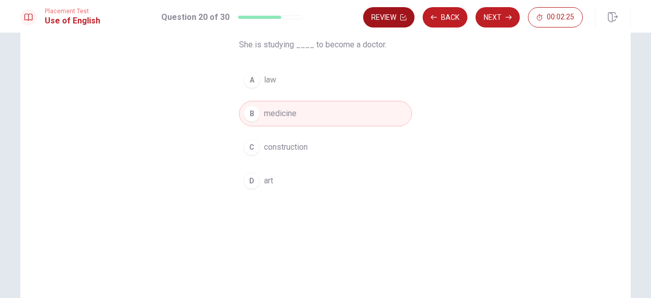
click at [381, 23] on button "Review" at bounding box center [388, 17] width 51 height 20
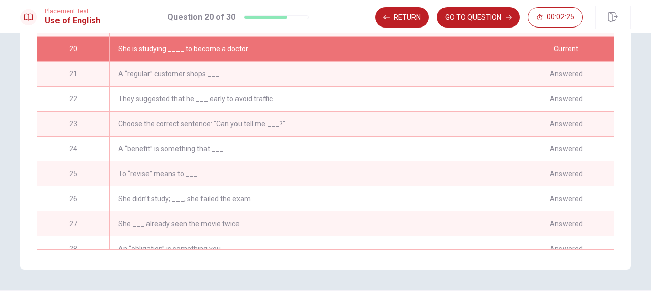
scroll to position [470, 0]
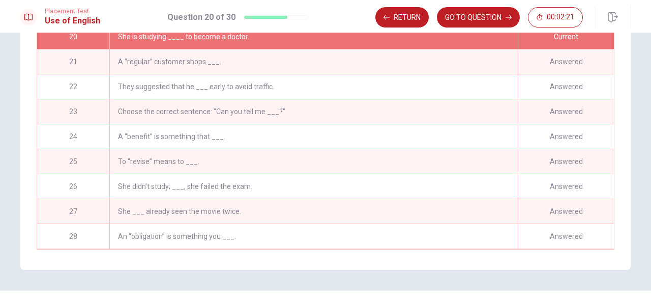
click at [201, 124] on div "Choose the correct sentence: "Can you tell me ___?"" at bounding box center [313, 111] width 409 height 24
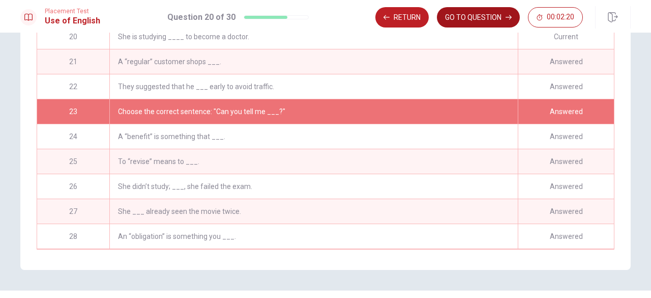
click at [471, 8] on button "GO TO QUESTION" at bounding box center [478, 17] width 83 height 20
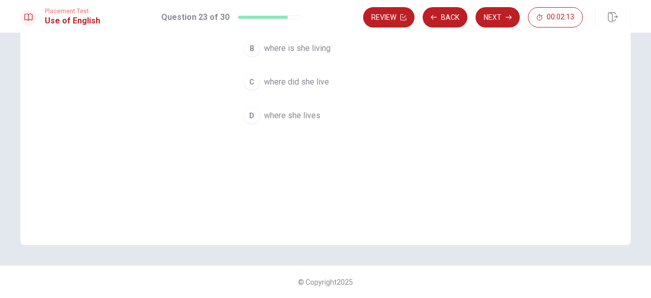
scroll to position [77, 0]
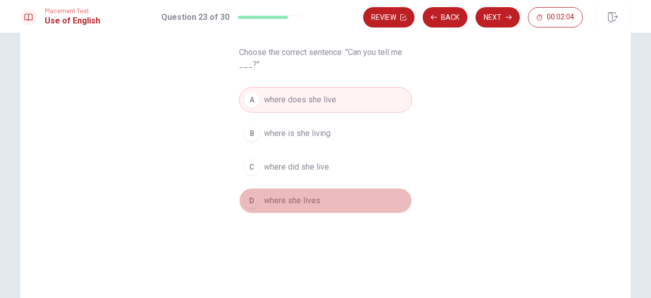
click at [302, 209] on button "D where she lives" at bounding box center [325, 200] width 173 height 25
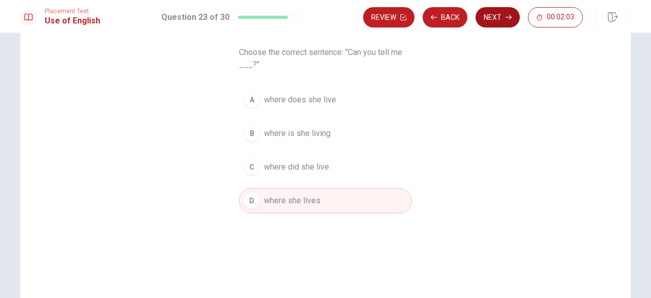
click at [501, 16] on button "Next" at bounding box center [498, 17] width 44 height 20
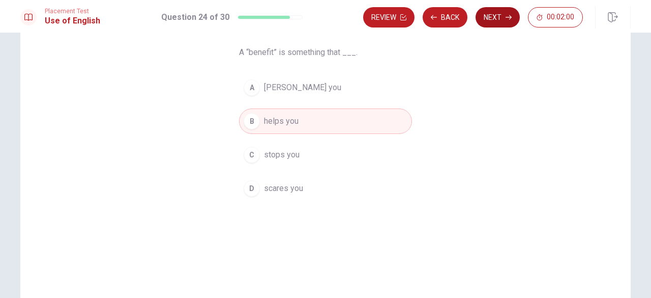
click at [510, 22] on button "Next" at bounding box center [498, 17] width 44 height 20
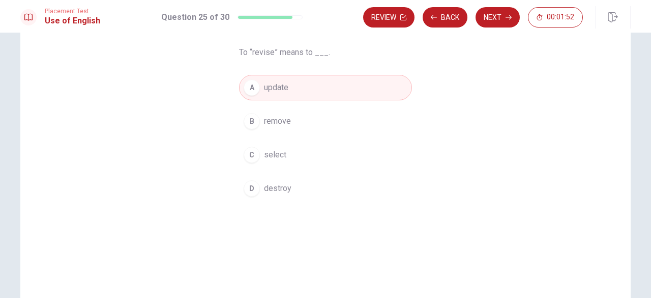
click at [261, 194] on button "D destroy" at bounding box center [325, 188] width 173 height 25
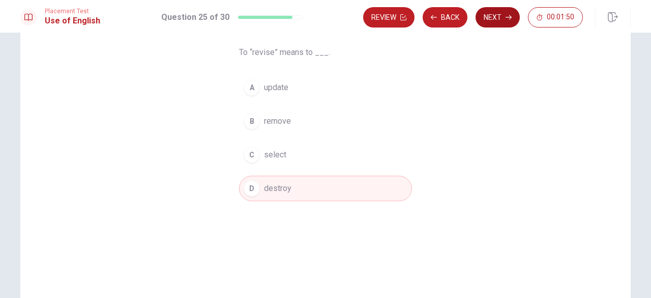
click at [503, 22] on button "Next" at bounding box center [498, 17] width 44 height 20
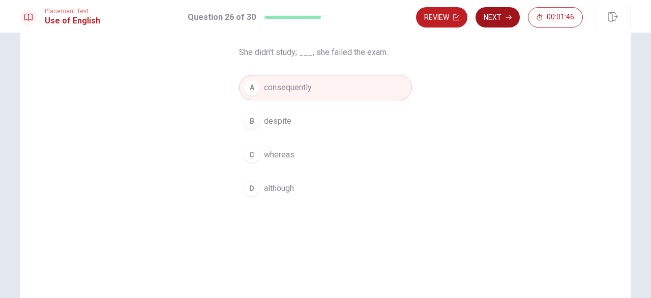
click at [504, 22] on button "Next" at bounding box center [498, 17] width 44 height 20
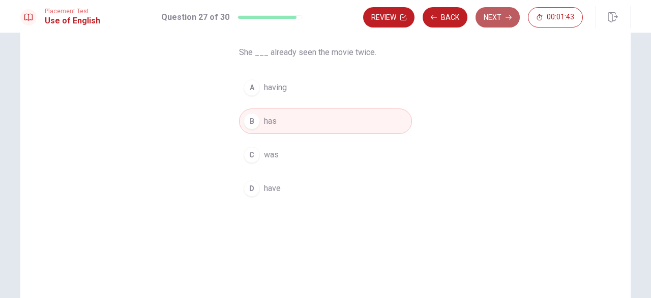
click at [504, 25] on button "Next" at bounding box center [498, 17] width 44 height 20
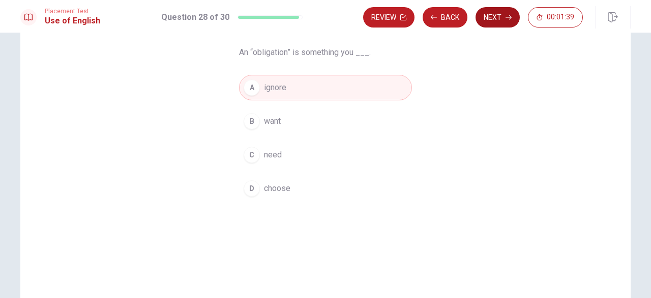
click at [504, 25] on button "Next" at bounding box center [498, 17] width 44 height 20
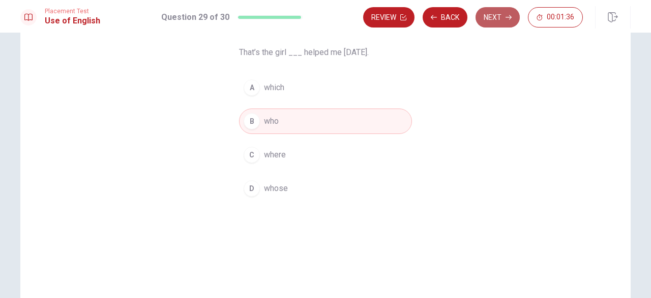
click at [504, 25] on button "Next" at bounding box center [498, 17] width 44 height 20
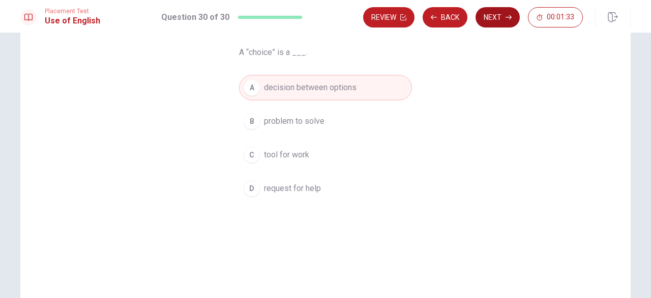
click at [503, 18] on button "Next" at bounding box center [498, 17] width 44 height 20
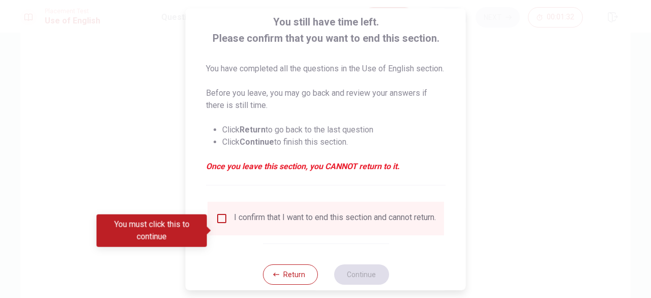
scroll to position [84, 0]
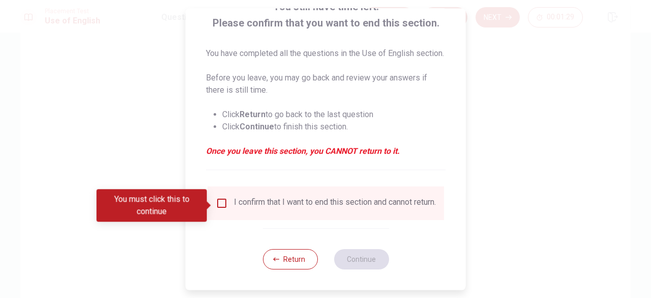
click at [220, 209] on input "You must click this to continue" at bounding box center [222, 203] width 12 height 12
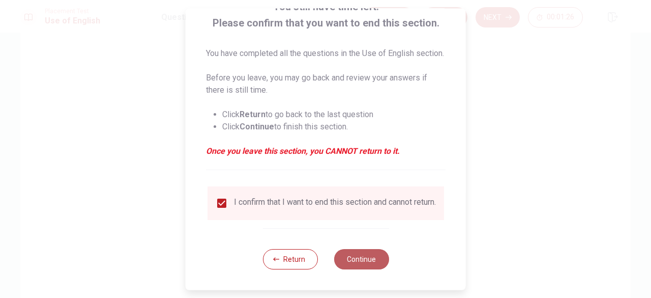
click at [366, 268] on button "Continue" at bounding box center [361, 259] width 55 height 20
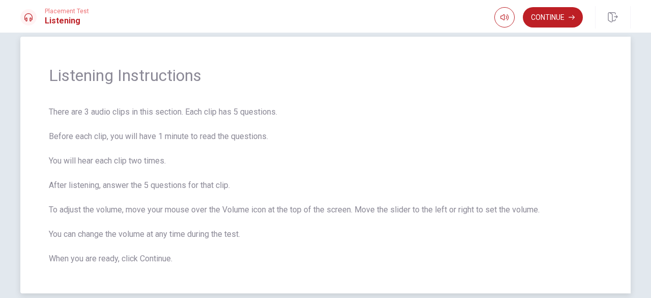
scroll to position [0, 0]
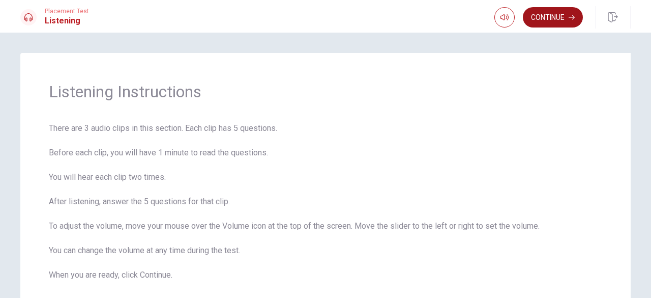
click at [547, 19] on button "Continue" at bounding box center [553, 17] width 60 height 20
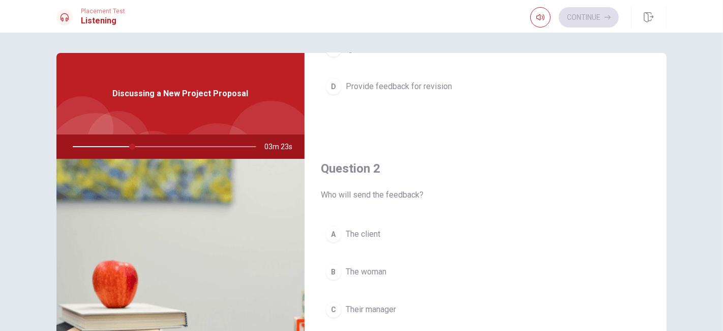
scroll to position [188, 0]
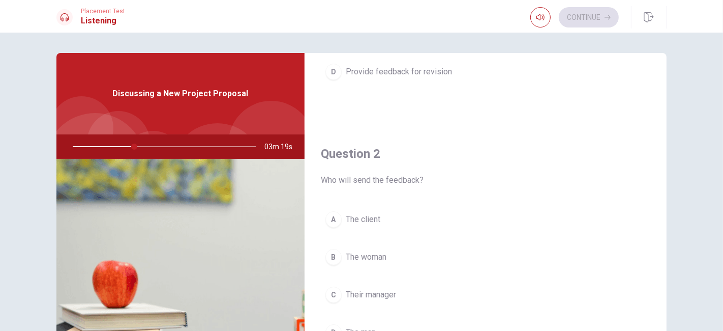
click at [366, 255] on span "The woman" at bounding box center [366, 257] width 41 height 12
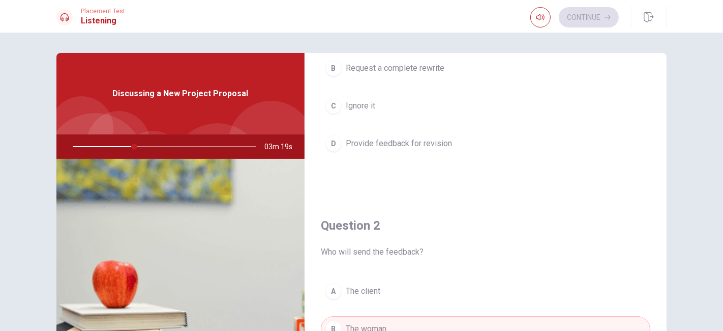
scroll to position [0, 0]
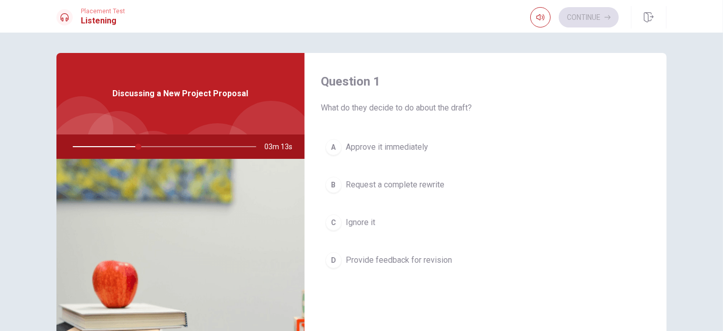
click at [403, 259] on span "Provide feedback for revision" at bounding box center [399, 260] width 106 height 12
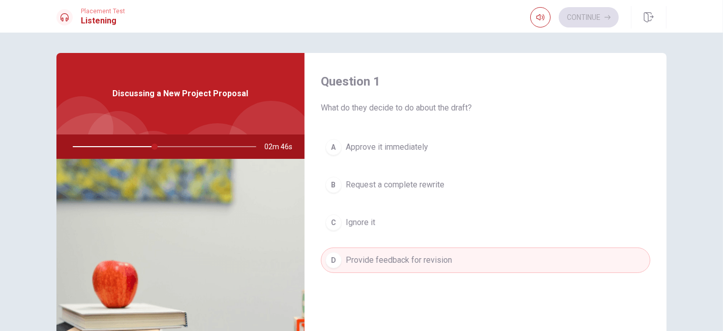
click at [430, 141] on button "A Approve it immediately" at bounding box center [486, 146] width 330 height 25
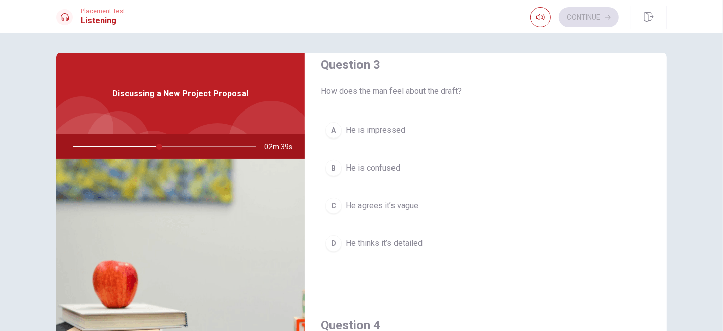
scroll to position [565, 0]
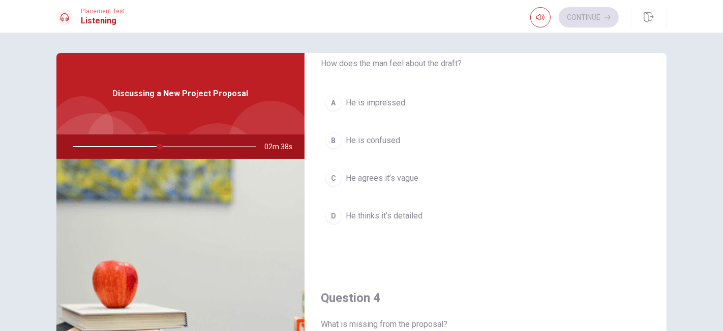
click at [413, 218] on span "He thinks it’s detailed" at bounding box center [384, 216] width 77 height 12
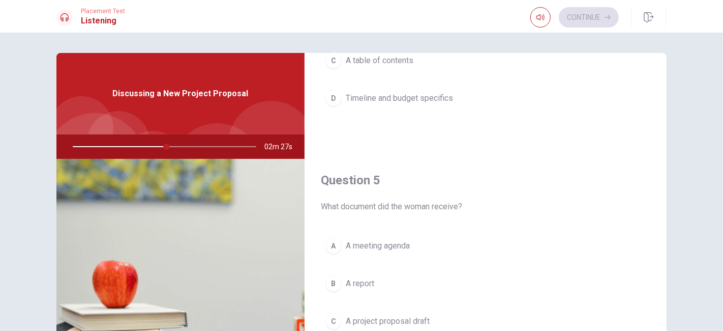
scroll to position [94, 0]
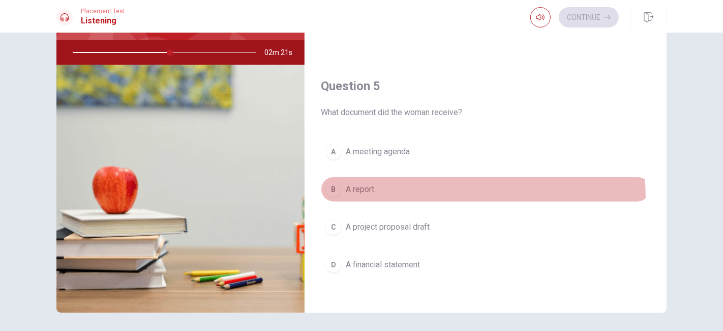
click at [367, 194] on button "B A report" at bounding box center [486, 189] width 330 height 25
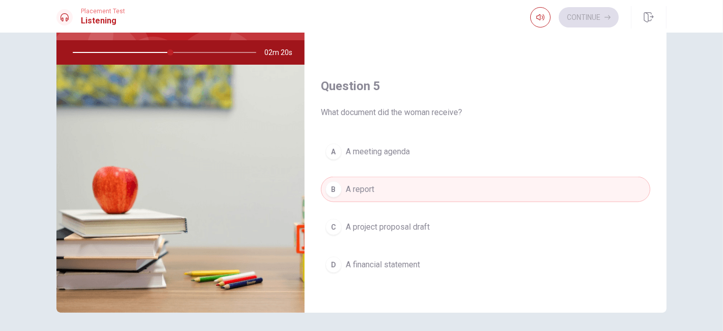
click at [371, 222] on span "A project proposal draft" at bounding box center [388, 227] width 84 height 12
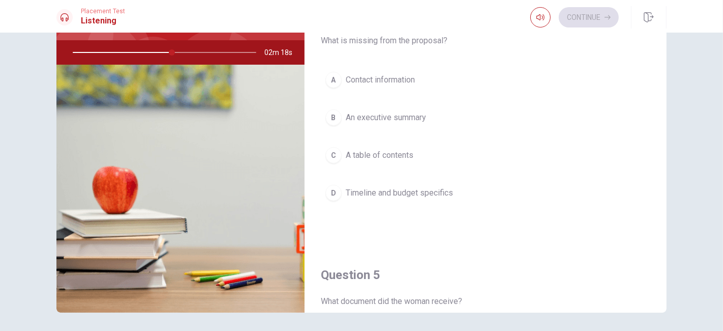
scroll to position [660, 0]
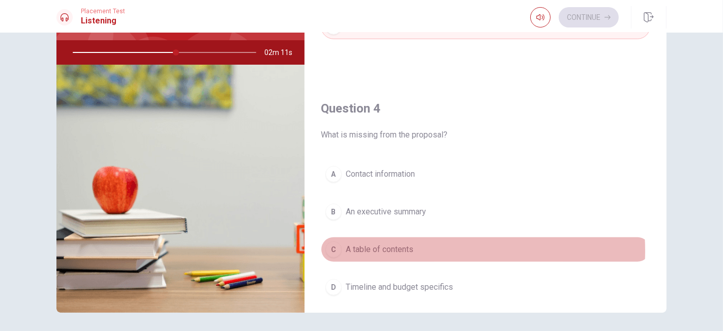
click at [409, 246] on span "A table of contents" at bounding box center [380, 249] width 68 height 12
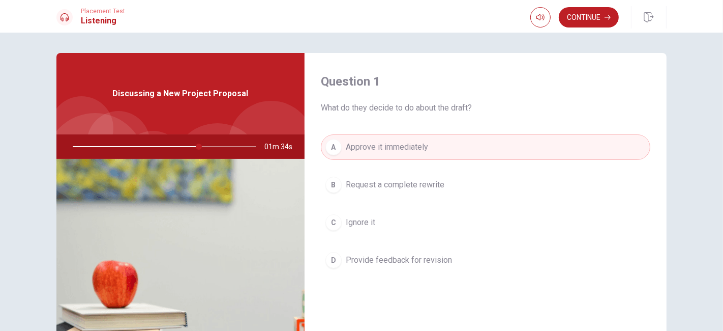
scroll to position [94, 0]
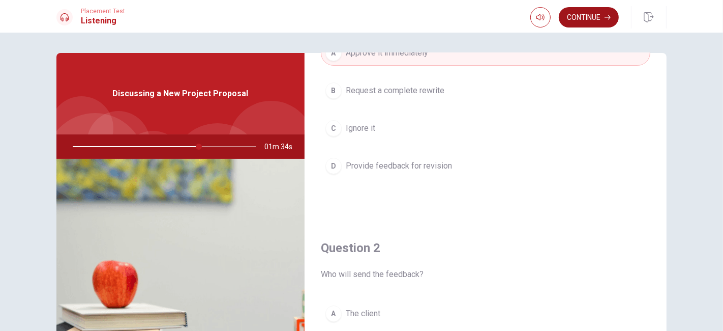
click at [609, 18] on icon "button" at bounding box center [608, 17] width 6 height 6
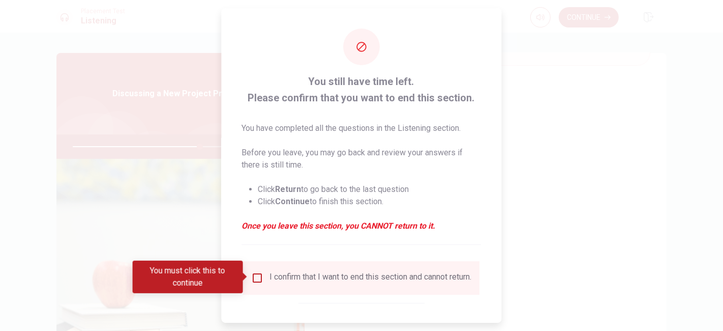
scroll to position [48, 0]
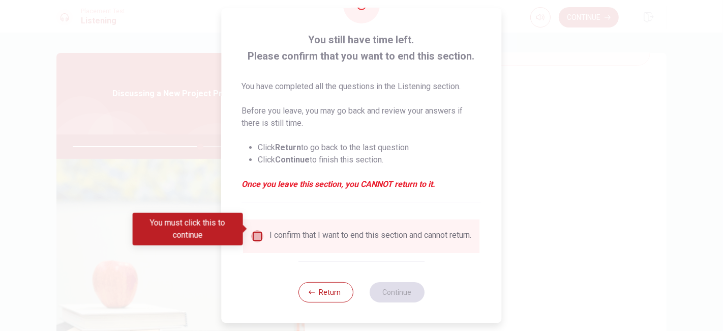
click at [252, 235] on input "You must click this to continue" at bounding box center [258, 236] width 12 height 12
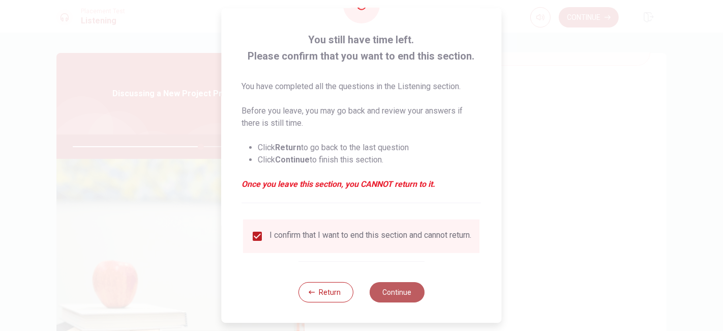
click at [389, 290] on button "Continue" at bounding box center [397, 292] width 55 height 20
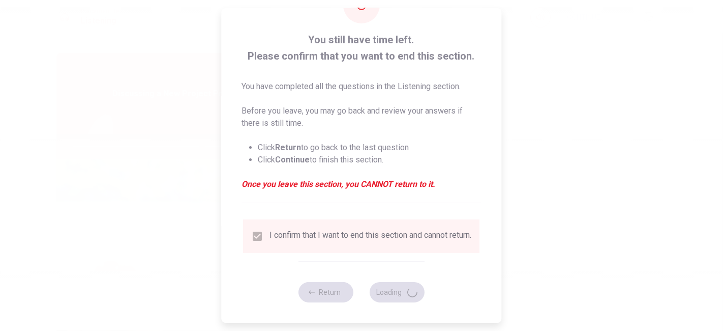
type input "71"
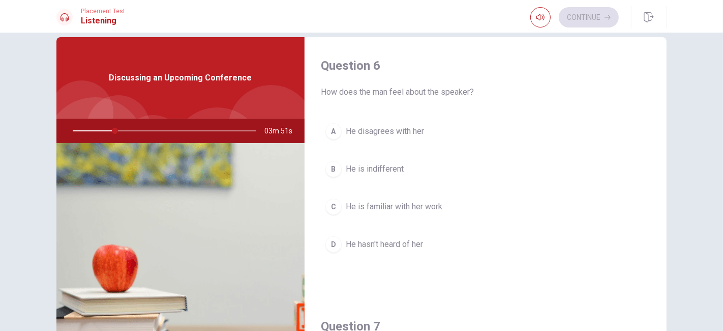
scroll to position [0, 0]
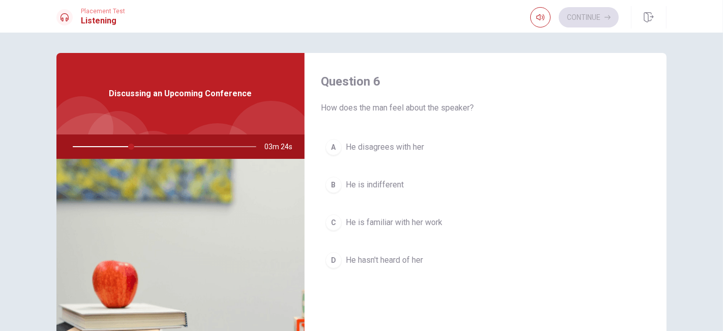
click at [395, 154] on button "A He disagrees with her" at bounding box center [486, 146] width 330 height 25
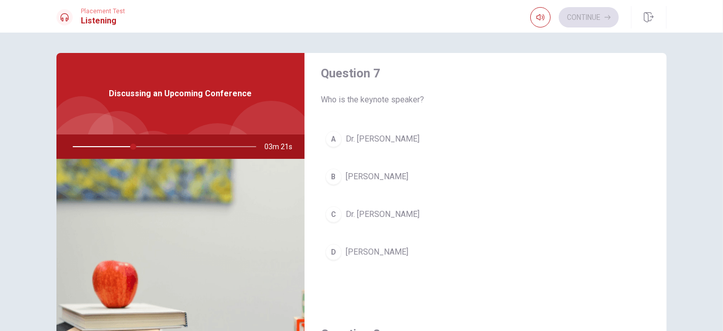
scroll to position [282, 0]
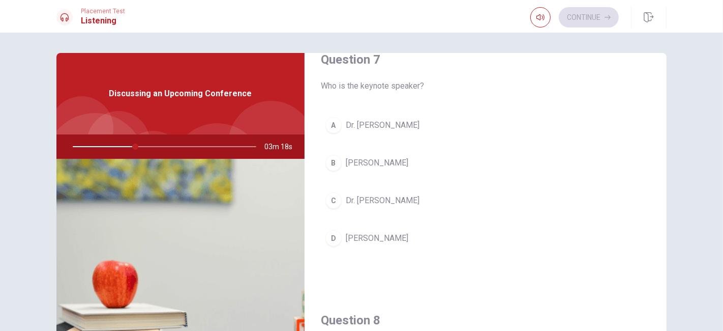
click at [391, 235] on span "[PERSON_NAME]" at bounding box center [377, 238] width 63 height 12
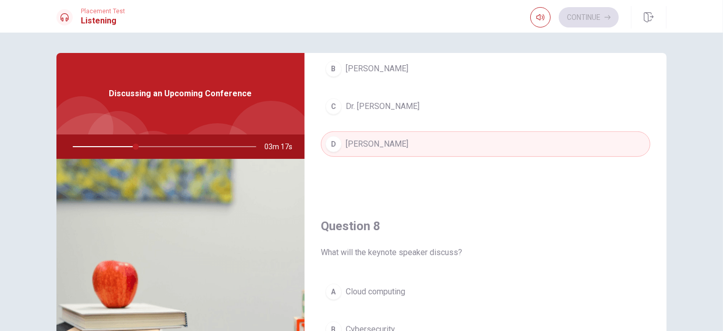
scroll to position [471, 0]
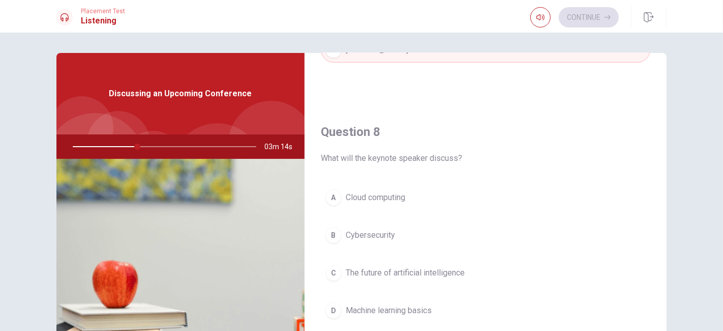
click at [446, 267] on span "The future of artificial intelligence" at bounding box center [405, 273] width 119 height 12
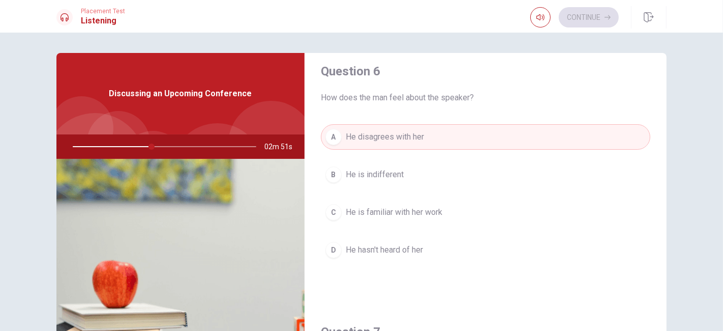
scroll to position [0, 0]
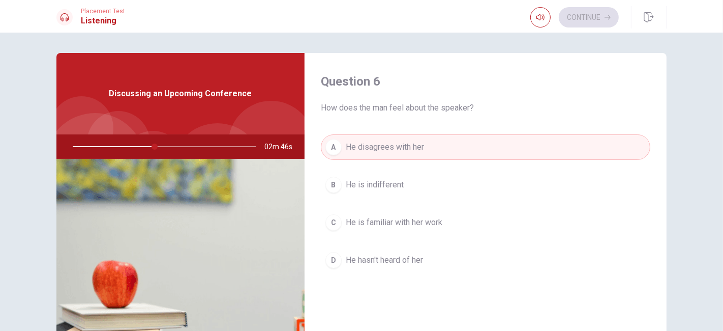
click at [443, 259] on button "D He hasn't heard of her" at bounding box center [486, 259] width 330 height 25
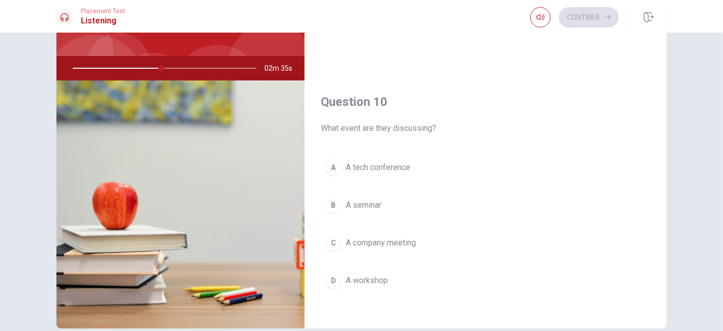
scroll to position [94, 0]
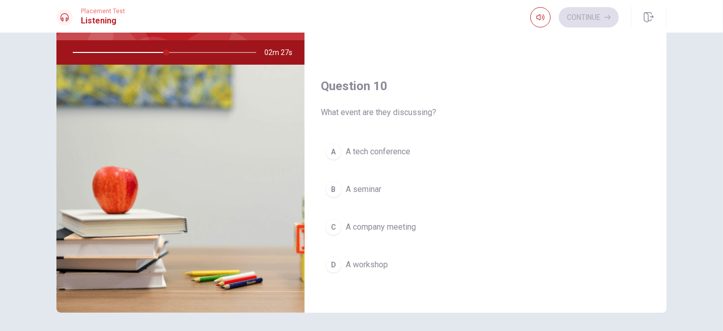
click at [387, 260] on button "D A workshop" at bounding box center [486, 264] width 330 height 25
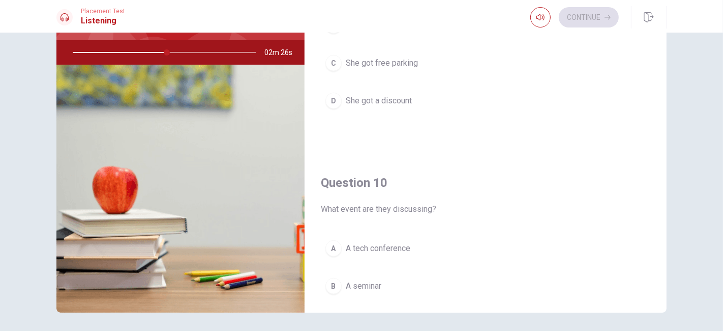
scroll to position [660, 0]
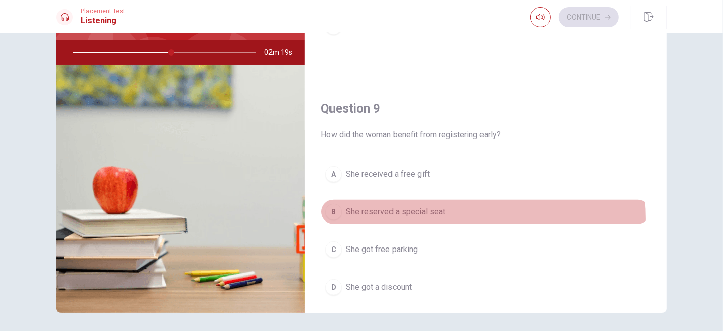
click at [434, 215] on button "B She reserved a special seat" at bounding box center [486, 211] width 330 height 25
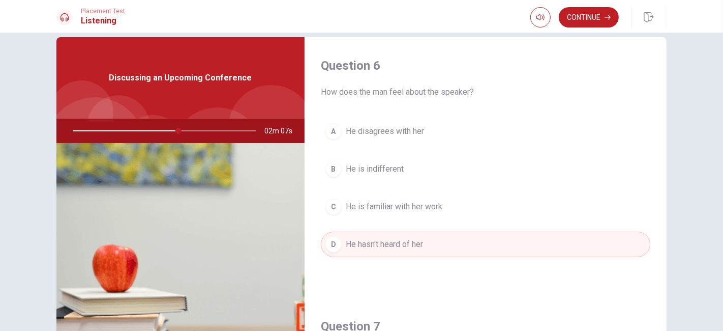
scroll to position [0, 0]
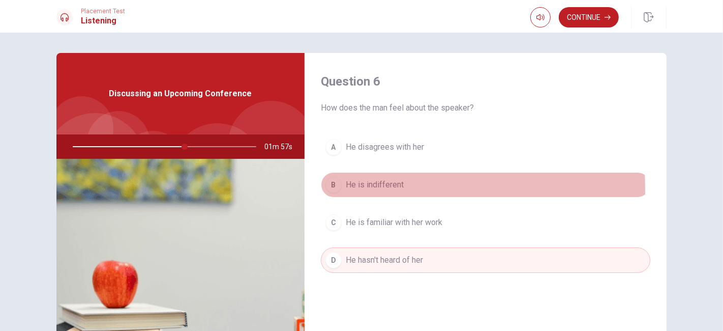
click at [331, 189] on div "B" at bounding box center [334, 185] width 16 height 16
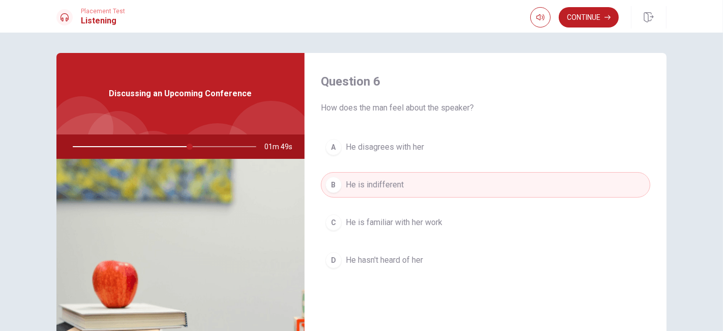
click at [619, 14] on div "Continue" at bounding box center [575, 17] width 89 height 20
click at [601, 19] on button "Continue" at bounding box center [589, 17] width 60 height 20
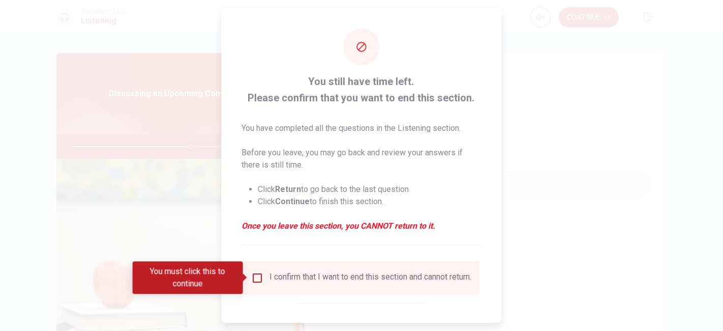
click at [257, 278] on input "You must click this to continue" at bounding box center [258, 278] width 12 height 12
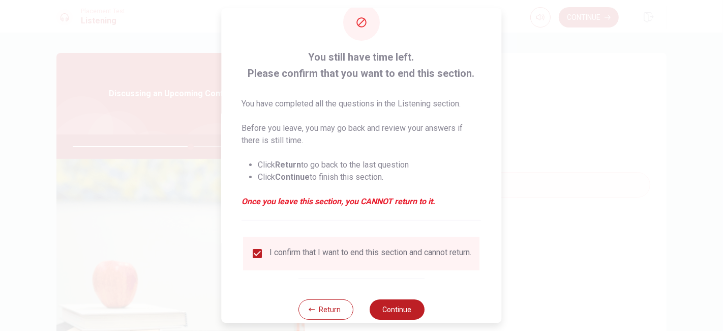
scroll to position [48, 0]
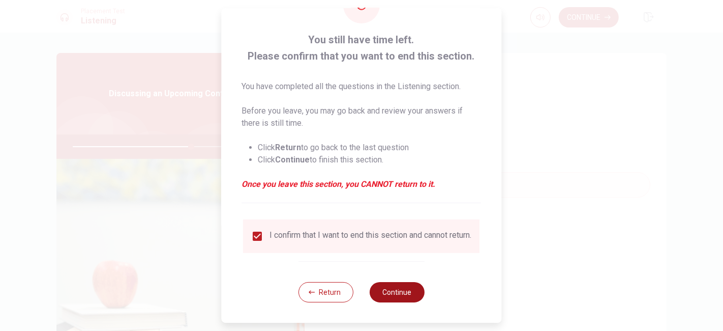
click at [405, 294] on button "Continue" at bounding box center [397, 292] width 55 height 20
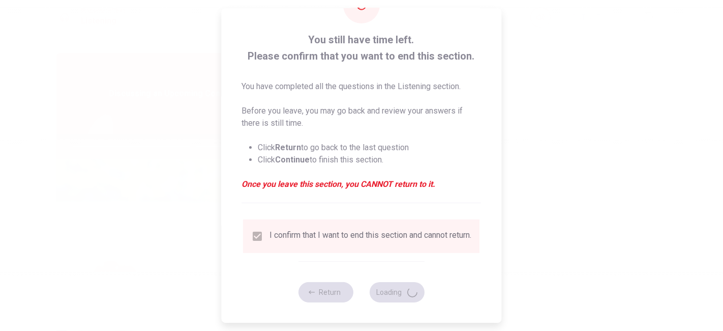
type input "66"
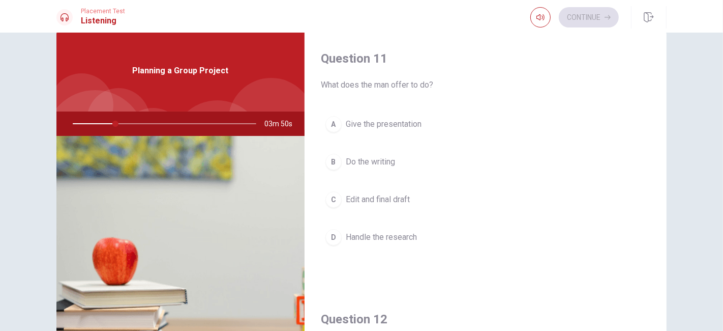
scroll to position [0, 0]
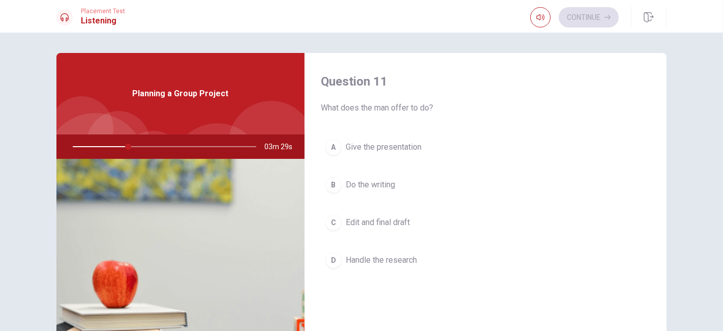
click at [417, 152] on span "Give the presentation" at bounding box center [384, 147] width 76 height 12
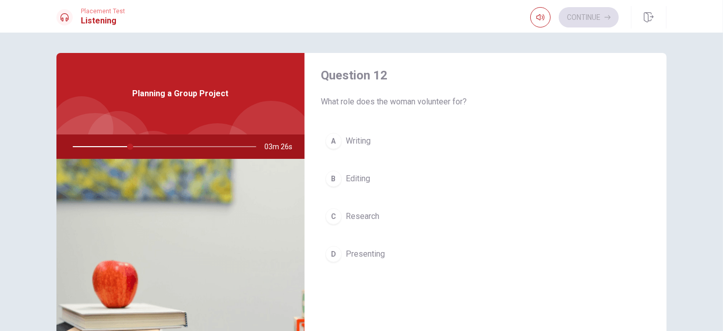
scroll to position [282, 0]
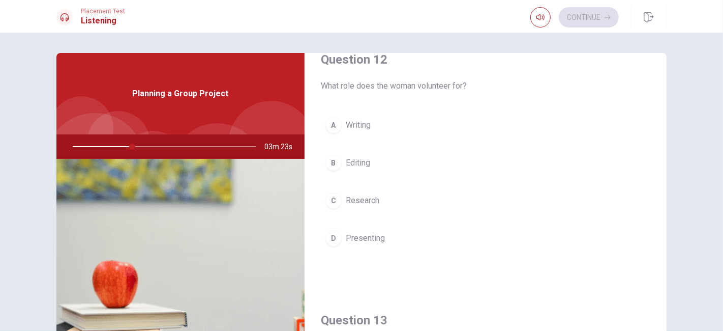
click at [362, 206] on button "C Research" at bounding box center [486, 200] width 330 height 25
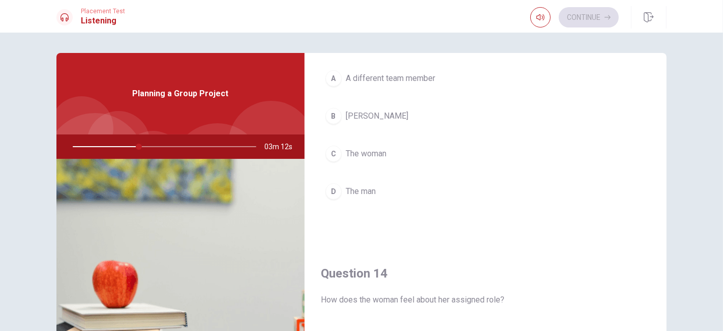
scroll to position [565, 0]
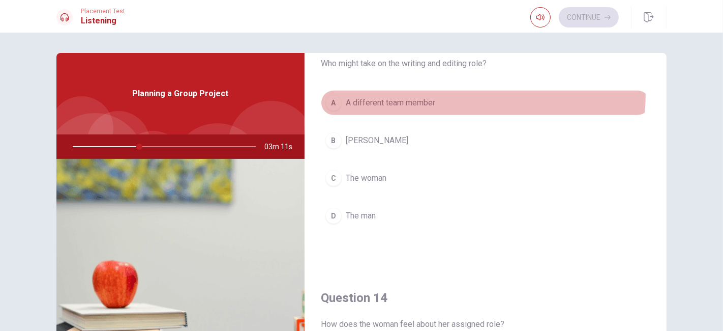
click at [426, 91] on button "A A different team member" at bounding box center [486, 102] width 330 height 25
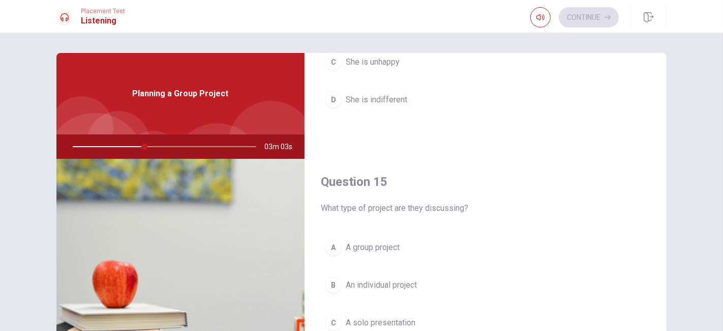
scroll to position [943, 0]
click at [375, 240] on span "A group project" at bounding box center [373, 246] width 54 height 12
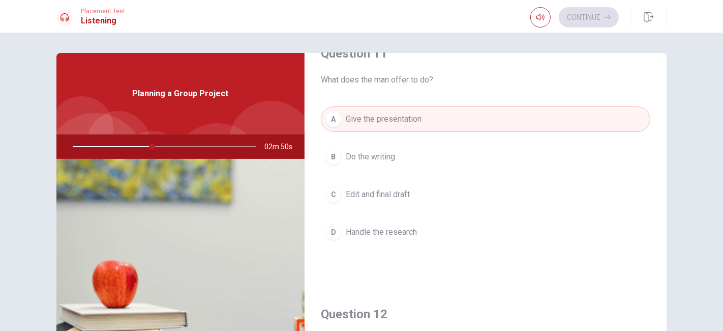
scroll to position [0, 0]
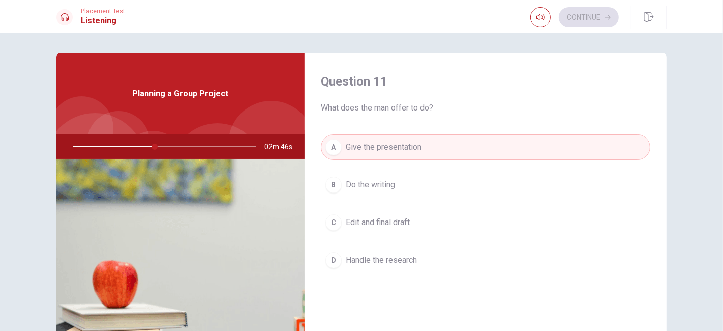
click at [411, 193] on button "B Do the writing" at bounding box center [486, 184] width 330 height 25
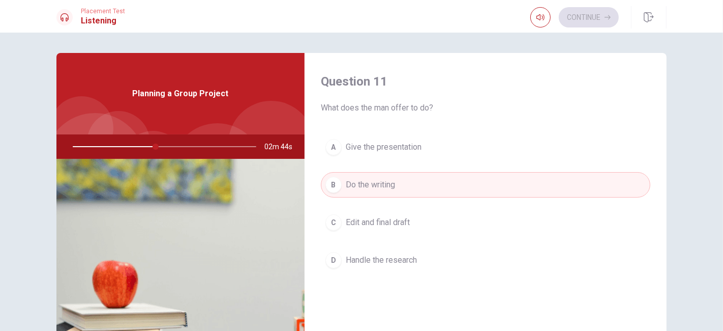
click at [433, 143] on button "A Give the presentation" at bounding box center [486, 146] width 330 height 25
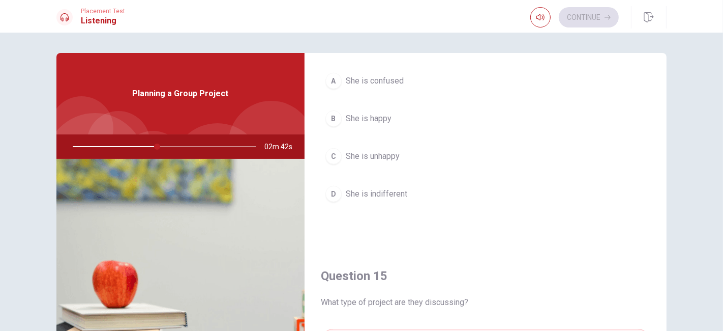
scroll to position [754, 0]
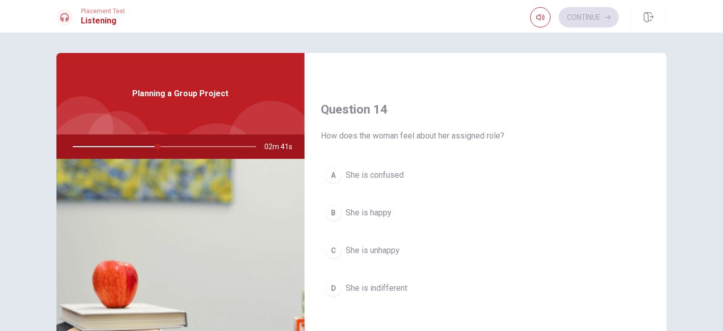
click at [392, 217] on button "B She is happy" at bounding box center [486, 212] width 330 height 25
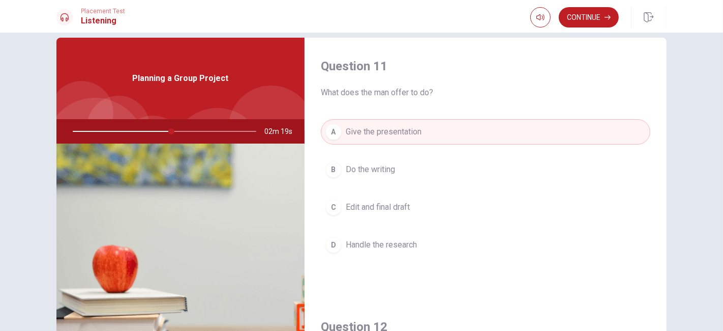
scroll to position [0, 0]
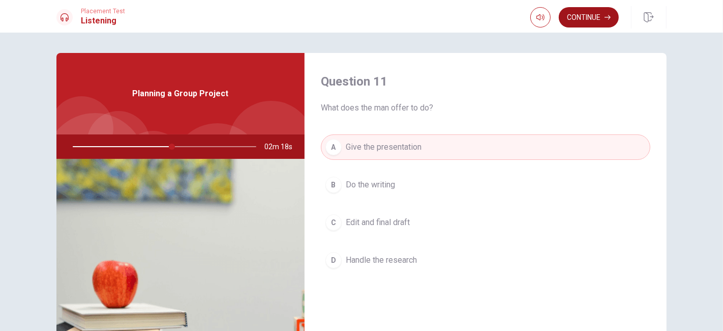
click at [599, 21] on button "Continue" at bounding box center [589, 17] width 60 height 20
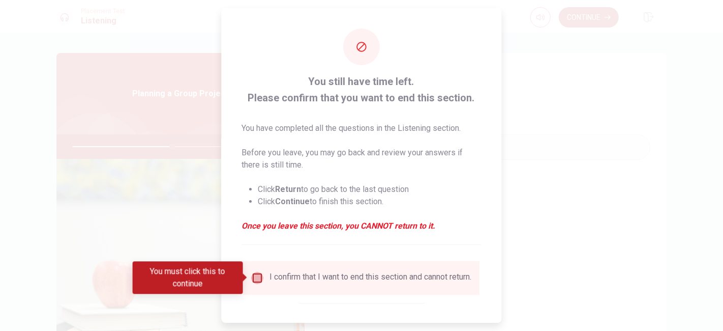
click at [258, 280] on input "You must click this to continue" at bounding box center [258, 278] width 12 height 12
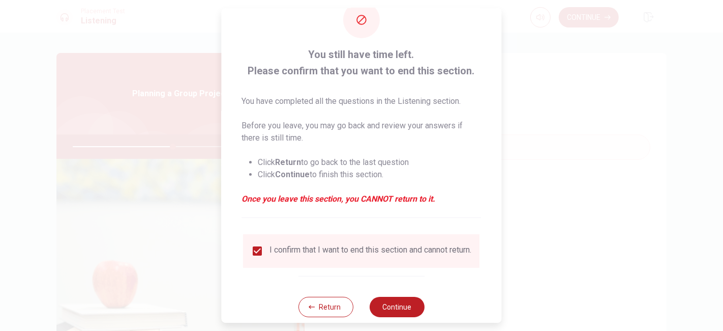
scroll to position [48, 0]
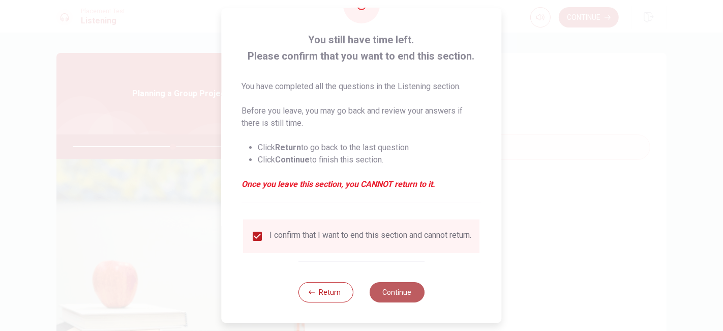
click at [402, 289] on button "Continue" at bounding box center [397, 292] width 55 height 20
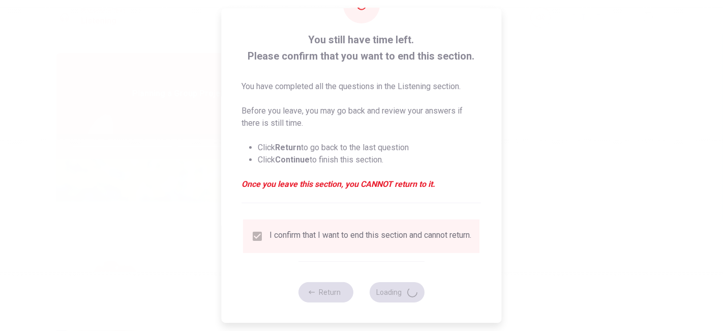
type input "56"
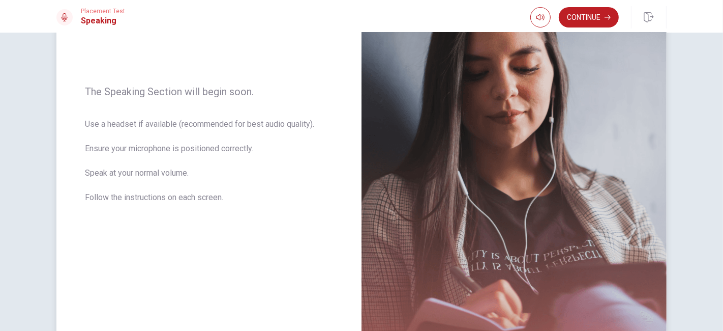
scroll to position [30, 0]
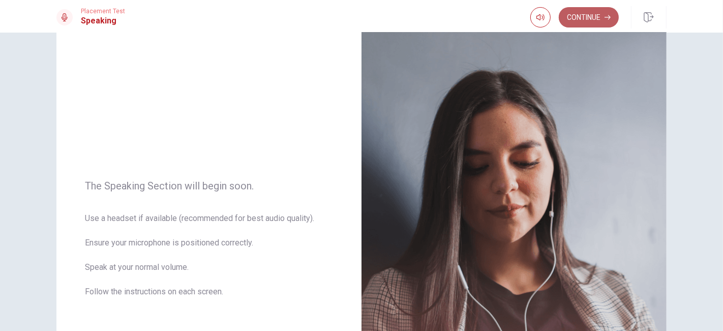
click at [589, 24] on button "Continue" at bounding box center [589, 17] width 60 height 20
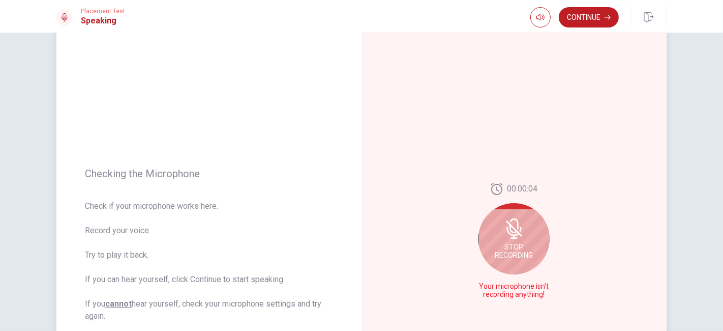
scroll to position [124, 0]
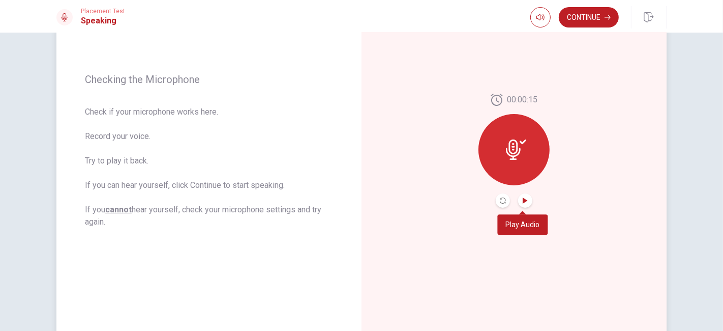
click at [525, 201] on icon "Play Audio" at bounding box center [526, 200] width 6 height 6
click at [500, 200] on icon "Record Again" at bounding box center [503, 200] width 6 height 6
click at [523, 198] on icon "Play Audio" at bounding box center [526, 200] width 6 height 6
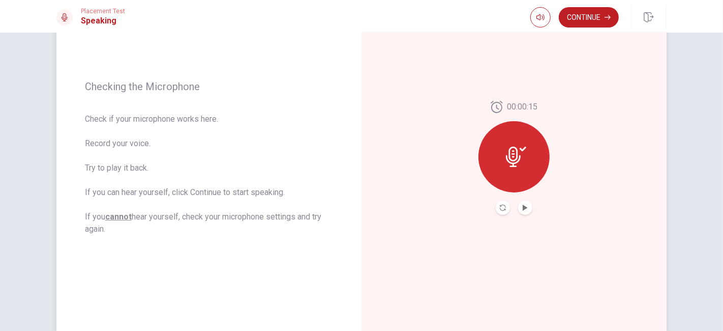
scroll to position [94, 0]
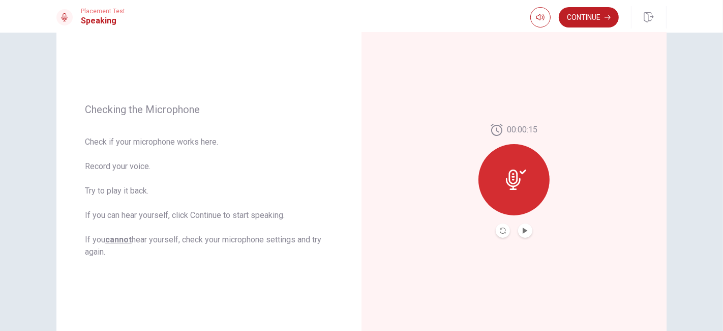
click at [582, 18] on button "Continue" at bounding box center [589, 17] width 60 height 20
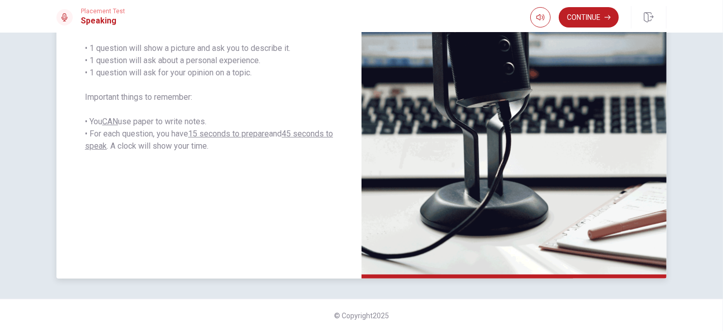
scroll to position [30, 0]
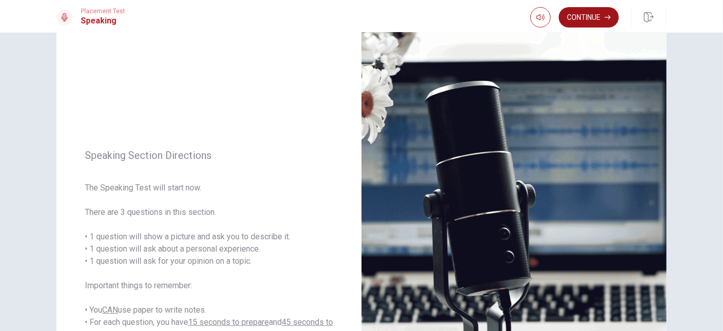
click at [606, 22] on button "Continue" at bounding box center [589, 17] width 60 height 20
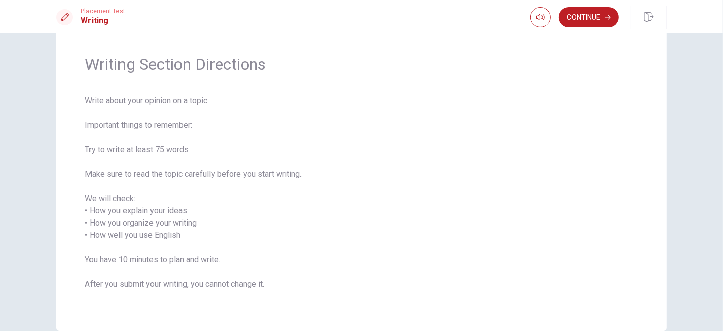
scroll to position [0, 0]
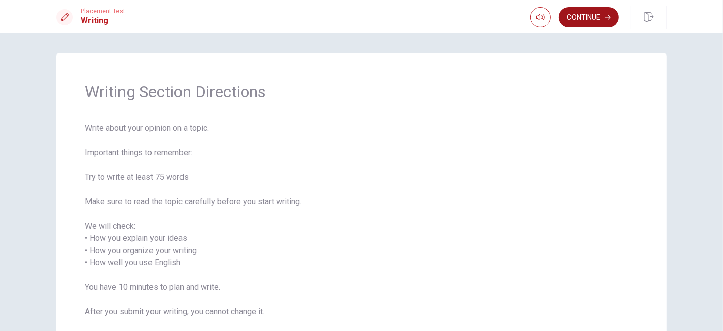
click at [597, 25] on button "Continue" at bounding box center [589, 17] width 60 height 20
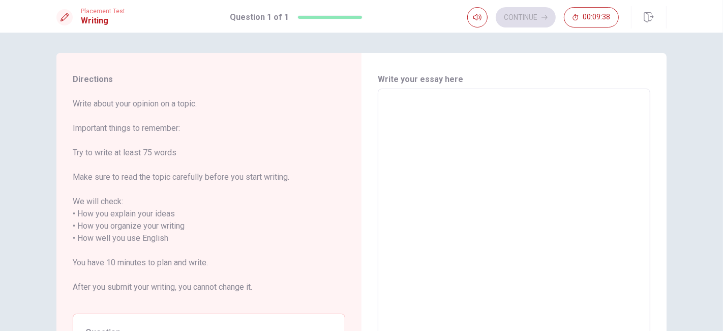
click at [458, 133] on textarea at bounding box center [514, 238] width 258 height 282
type textarea "M"
type textarea "x"
type textarea "My"
type textarea "x"
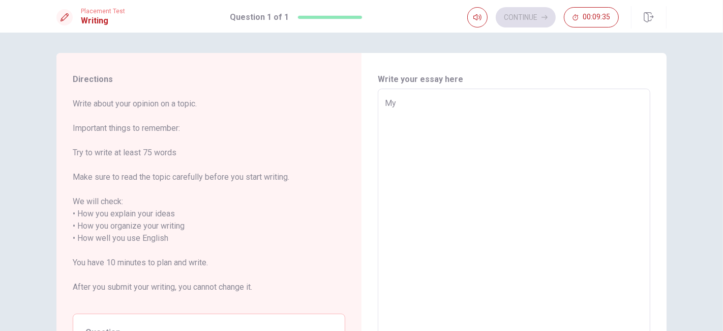
type textarea "My"
type textarea "x"
type textarea "My f"
type textarea "x"
type textarea "My fa"
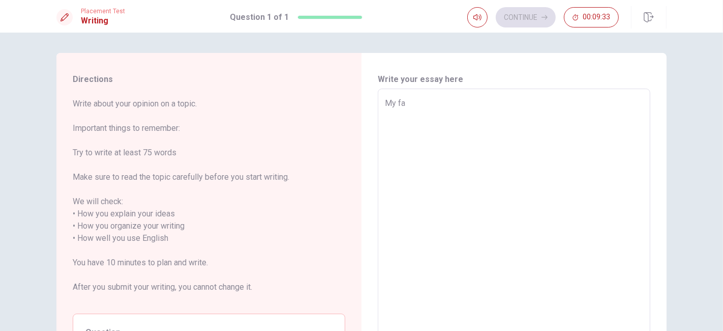
scroll to position [94, 0]
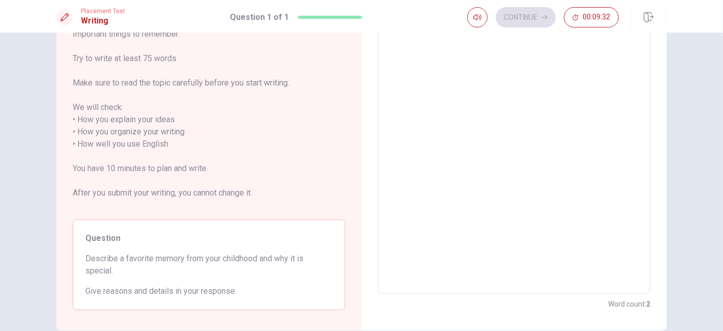
type textarea "x"
type textarea "My fav"
type textarea "x"
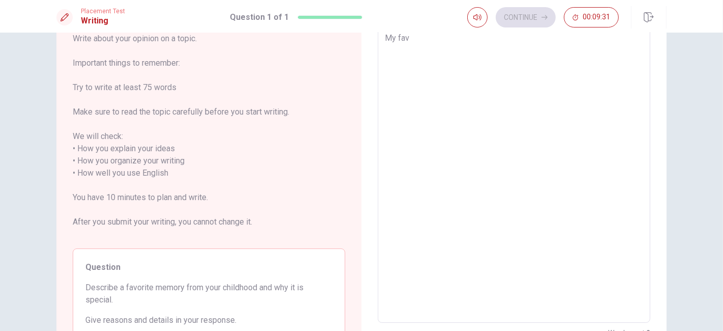
type textarea "My favo"
type textarea "x"
type textarea "My favor"
type textarea "x"
type textarea "My favori"
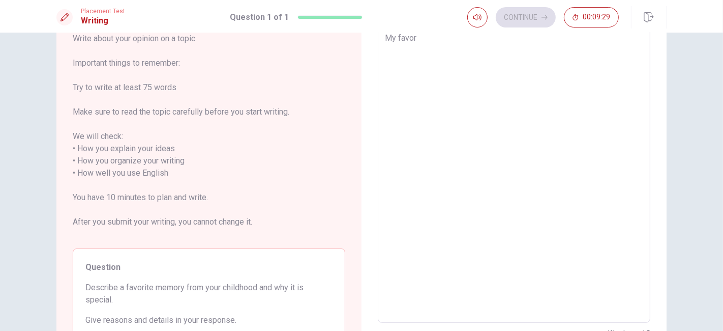
type textarea "x"
type textarea "My favorit"
type textarea "x"
type textarea "My favorite"
type textarea "x"
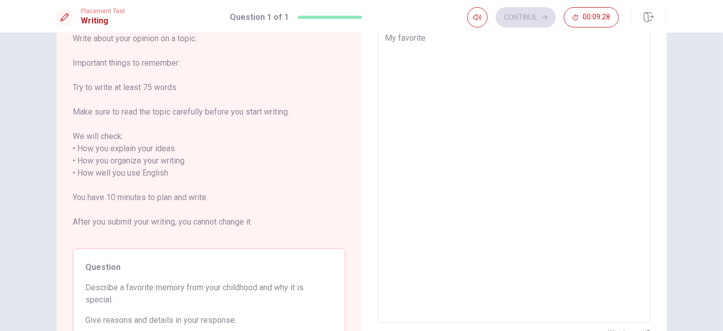
type textarea "My favorite"
type textarea "x"
type textarea "My favorite m"
type textarea "x"
type textarea "My favorite me"
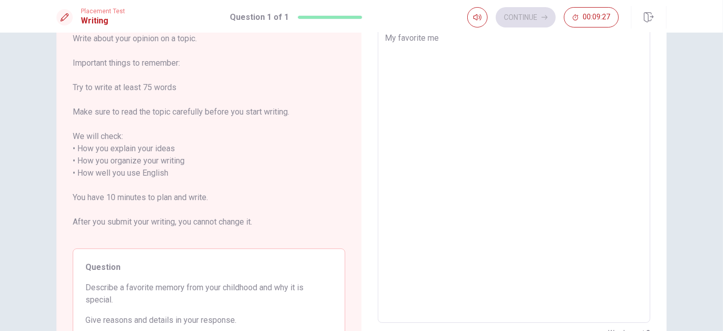
type textarea "x"
type textarea "My favorite mem"
type textarea "x"
type textarea "My favorite memo"
type textarea "x"
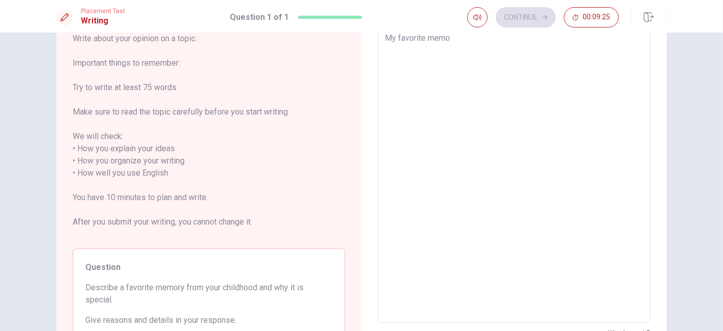
type textarea "My favorite memor"
type textarea "x"
type textarea "My favorite memory"
type textarea "x"
type textarea "My favorite memory"
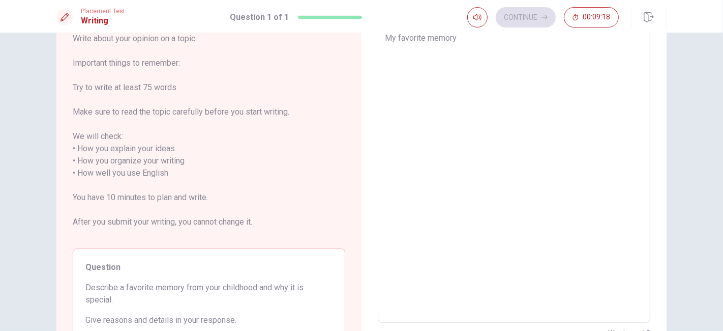
type textarea "x"
type textarea "My favorite memory i"
type textarea "x"
type textarea "My favorite memory is"
type textarea "x"
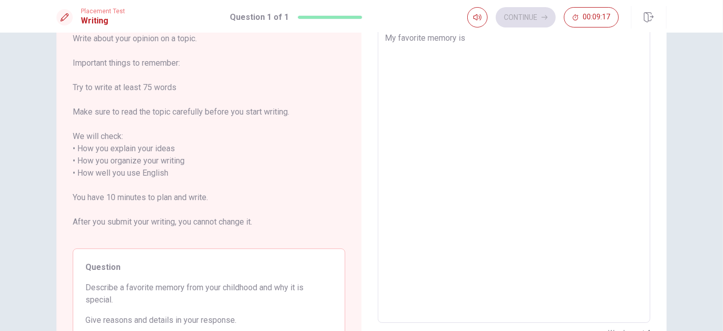
type textarea "My favorite memory is"
type textarea "x"
type textarea "My favorite memory is"
type textarea "x"
type textarea "My favorite memory i"
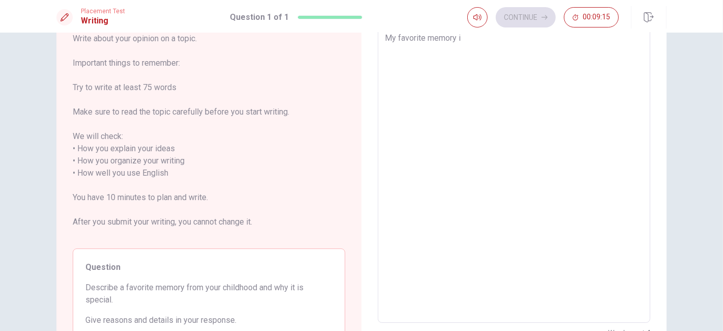
type textarea "x"
type textarea "My favorite memory"
type textarea "x"
type textarea "My favorite memory i"
type textarea "x"
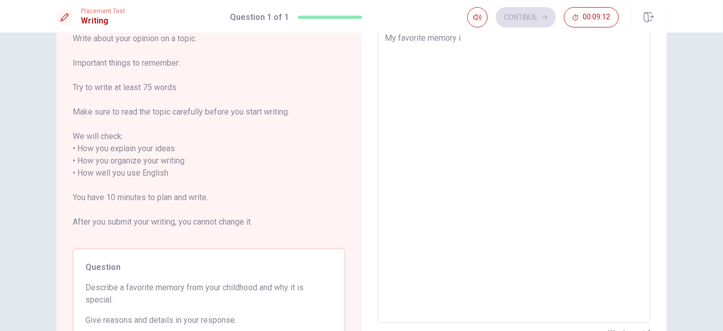
type textarea "My favorite memory in"
type textarea "x"
type textarea "My favorite memory in"
type textarea "x"
type textarea "My favorite memory in m"
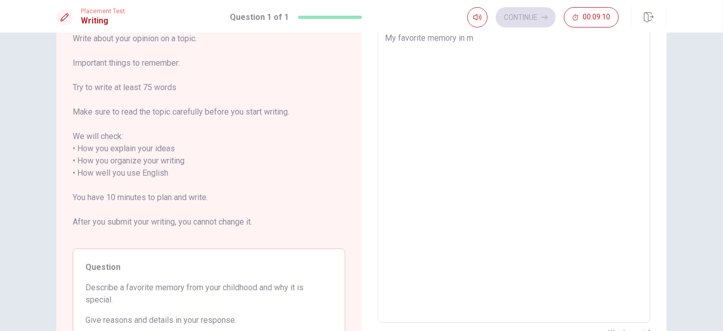
type textarea "x"
type textarea "My favorite memory in me"
type textarea "x"
type textarea "My favorite memory in m"
type textarea "x"
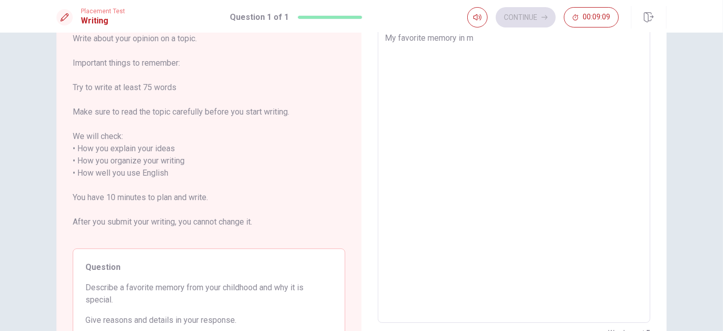
type textarea "My favorite memory in"
type textarea "x"
type textarea "My favorite memory in m"
type textarea "x"
type textarea "My favorite memory in my"
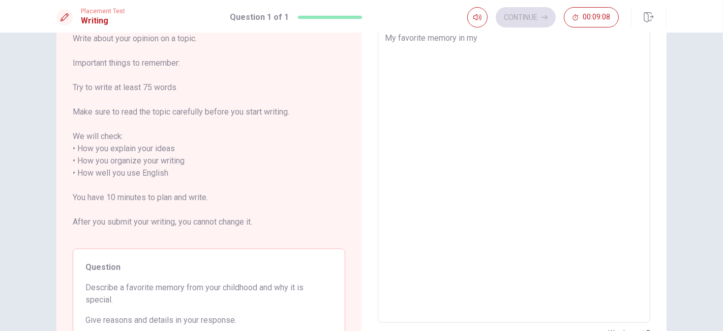
type textarea "x"
type textarea "My favorite memory in my"
type textarea "x"
type textarea "My favorite memory in my c"
type textarea "x"
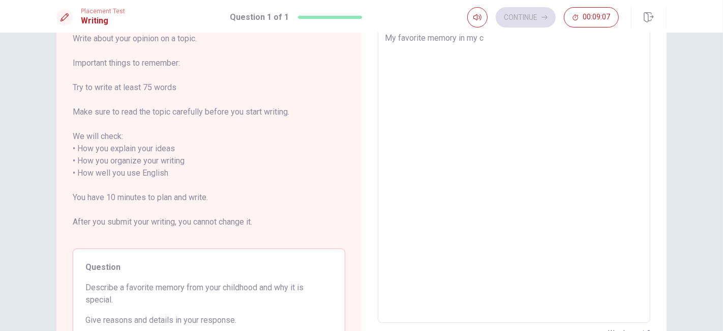
type textarea "My favorite memory in my ch"
type textarea "x"
type textarea "My favorite memory in my chi"
type textarea "x"
type textarea "My favorite memory in my chil"
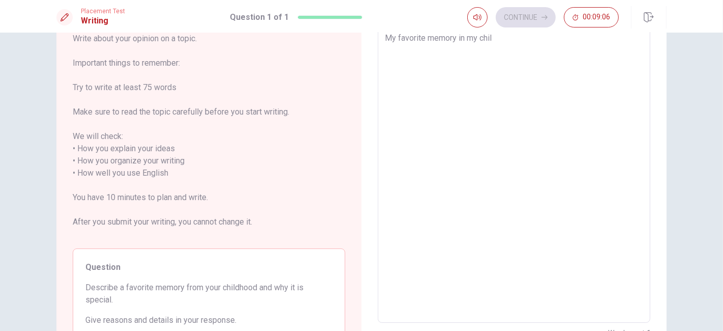
type textarea "x"
type textarea "My favorite memory in my child"
type textarea "x"
type textarea "My favorite memory in my childh"
type textarea "x"
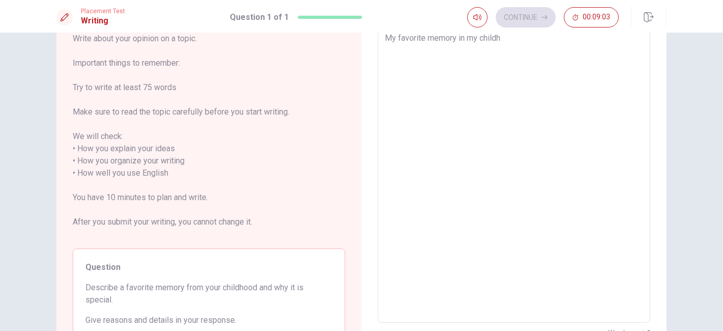
type textarea "My favorite memory in my childho"
type textarea "x"
type textarea "My favorite memory in my childhoo"
type textarea "x"
type textarea "My favorite memory in my childhood"
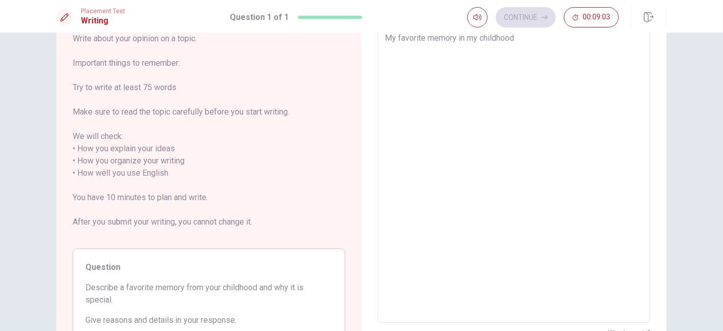
type textarea "x"
type textarea "My favorite memory in my childhood"
type textarea "x"
type textarea "My favorite memory in my childhood i"
type textarea "x"
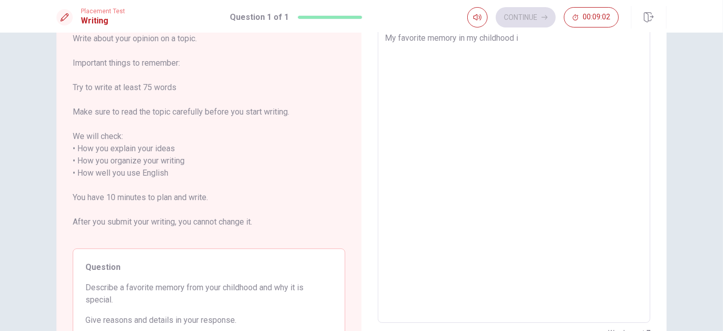
type textarea "My favorite memory in my childhood is"
type textarea "x"
type textarea "My favorite memory in my childhood is"
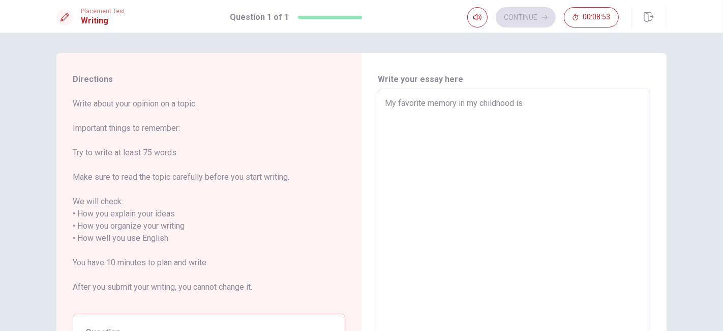
click at [459, 104] on textarea "My favorite memory in my childhood is" at bounding box center [514, 238] width 258 height 282
type textarea "x"
type textarea "My favorite memory i my childhood is"
type textarea "x"
type textarea "My favorite memory my childhood is"
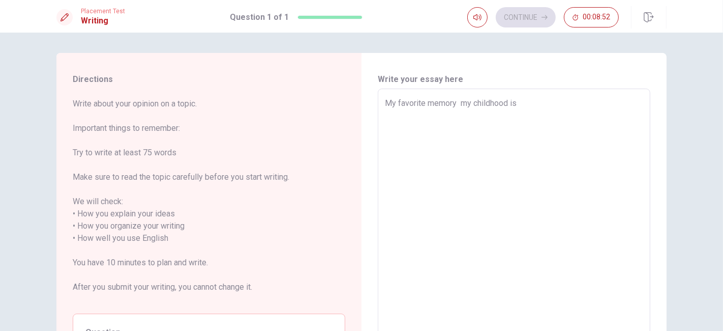
type textarea "x"
type textarea "My favorite memory f my childhood is"
type textarea "x"
type textarea "My favorite memory fr my childhood is"
type textarea "x"
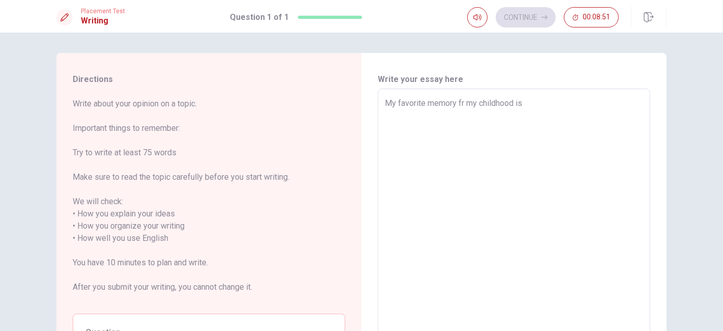
type textarea "My favorite memory fro my childhood is"
type textarea "x"
type textarea "My favorite memory fron my childhood is"
type textarea "x"
type textarea "My favorite memory fro my childhood is"
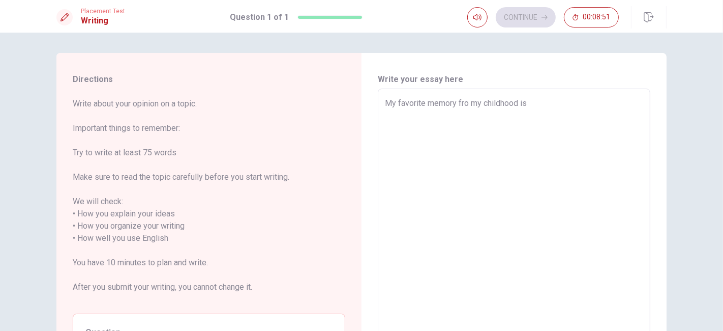
type textarea "x"
type textarea "My favorite memory from my childhood is"
click at [550, 107] on textarea "My favorite memory from my childhood is" at bounding box center [514, 238] width 258 height 282
type textarea "x"
type textarea "My favorite memory from my childhood is m"
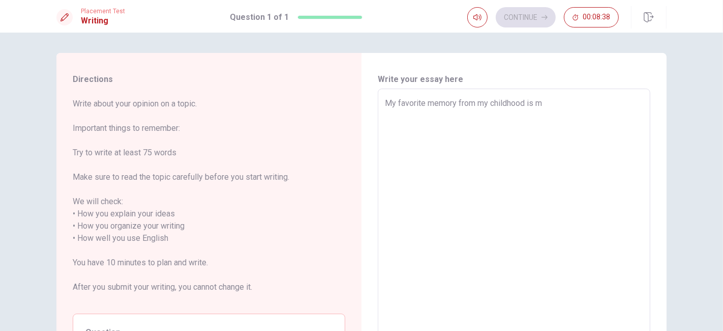
type textarea "x"
type textarea "My favorite memory from my childhood is my"
type textarea "x"
type textarea "My favorite memory from my childhood is my"
type textarea "x"
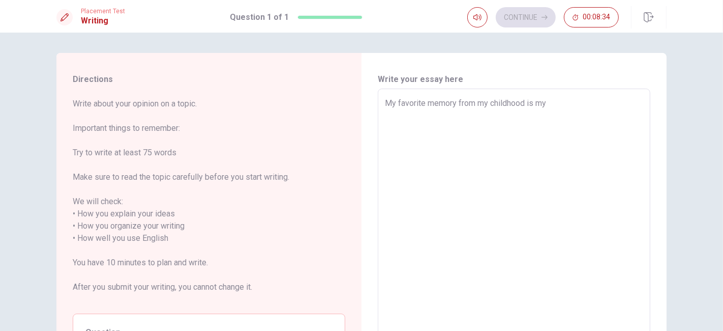
type textarea "My favorite memory from my childhood is my b"
type textarea "x"
type textarea "My favorite memory from my childhood is my bi"
type textarea "x"
type textarea "My favorite memory from my childhood is my big"
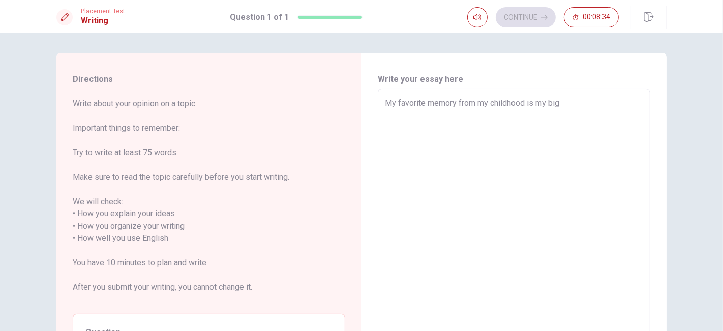
type textarea "x"
type textarea "My favorite memory from my childhood is my big"
type textarea "x"
type textarea "My favorite memory from my childhood is my big f"
type textarea "x"
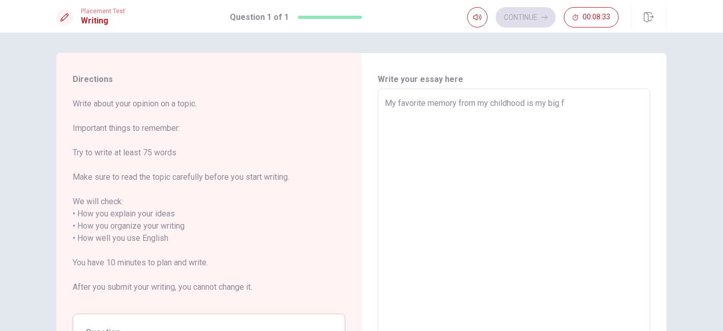
type textarea "My favorite memory from my childhood is my big fa"
type textarea "x"
type textarea "My favorite memory from my childhood is my big fam"
type textarea "x"
type textarea "My favorite memory from my childhood is my big fami"
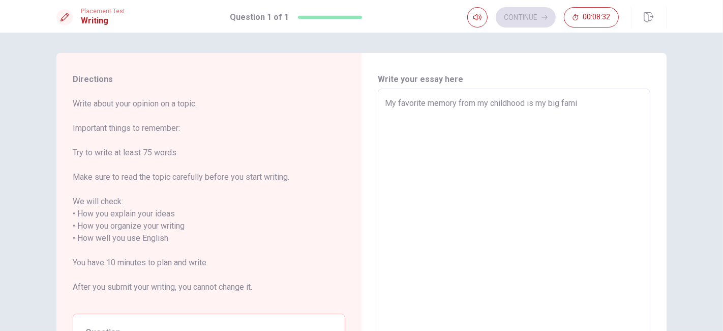
type textarea "x"
type textarea "My favorite memory from my childhood is my big famil"
type textarea "x"
type textarea "My favorite memory from my childhood is my big family"
type textarea "x"
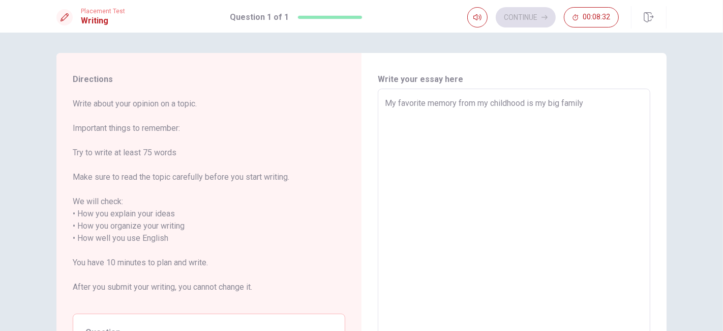
type textarea "My favorite memory from my childhood is my big family"
type textarea "x"
type textarea "My favorite memory from my childhood is my big family"
type textarea "x"
type textarea "My favorite memory from my childhood is my big famil"
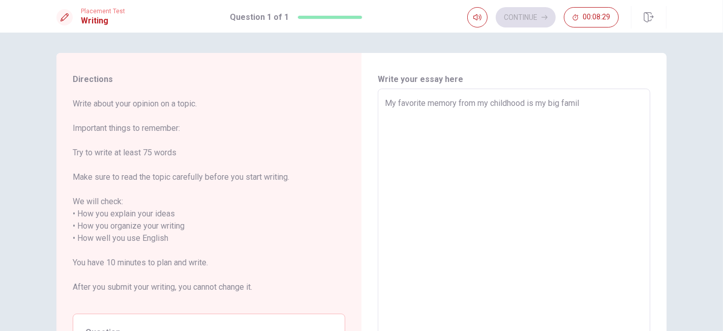
type textarea "x"
type textarea "My favorite memory from my childhood is my big fami"
type textarea "x"
type textarea "My favorite memory from my childhood is my big fam"
type textarea "x"
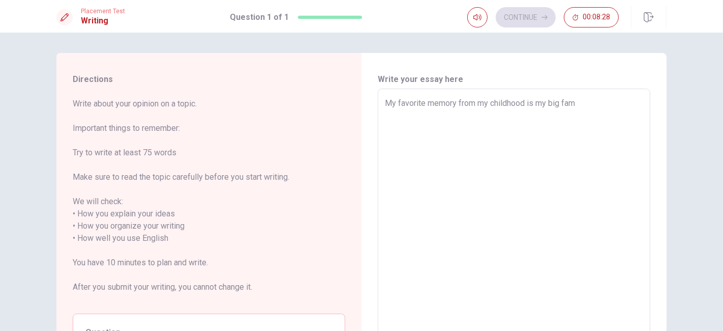
type textarea "My favorite memory from my childhood is my big fa"
type textarea "x"
type textarea "My favorite memory from my childhood is my big f"
type textarea "x"
type textarea "My favorite memory from my childhood is my big"
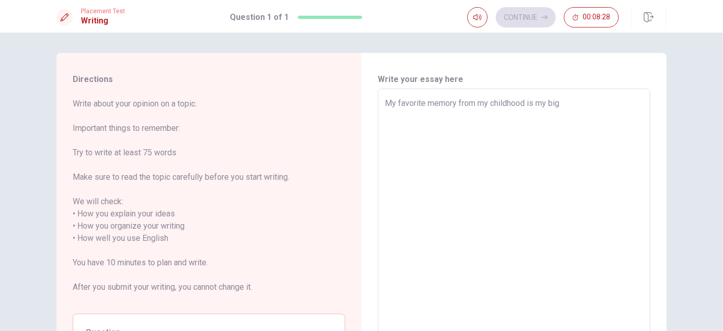
type textarea "x"
type textarea "My favorite memory from my childhood is my big"
type textarea "x"
type textarea "My favorite memory from my childhood is my bi"
type textarea "x"
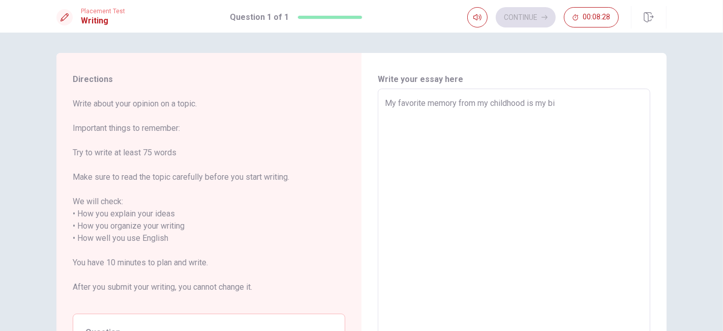
type textarea "My favorite memory from my childhood is my b"
type textarea "x"
type textarea "My favorite memory from my childhood is my"
type textarea "x"
type textarea "My favorite memory from my childhood is my"
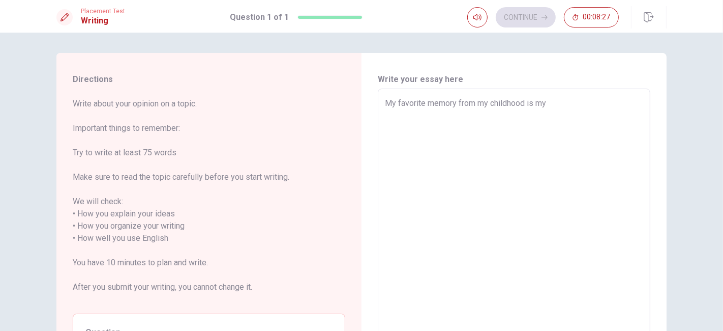
type textarea "x"
type textarea "My favorite memory from my childhood is m"
type textarea "x"
type textarea "My favorite memory from my childhood is"
type textarea "x"
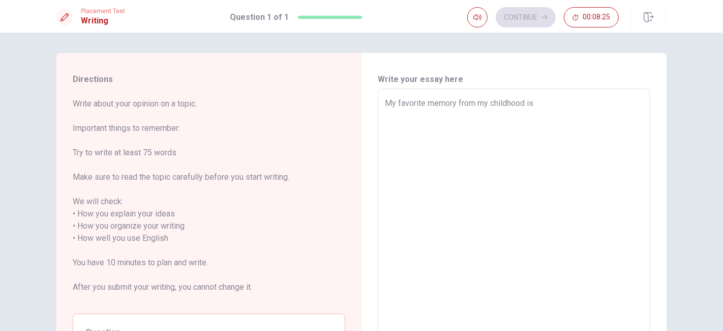
type textarea "My favorite memory from my childhood is I"
type textarea "x"
type textarea "My favorite memory from my childhood is Iw"
type textarea "x"
type textarea "My favorite memory from my childhood is [PERSON_NAME]"
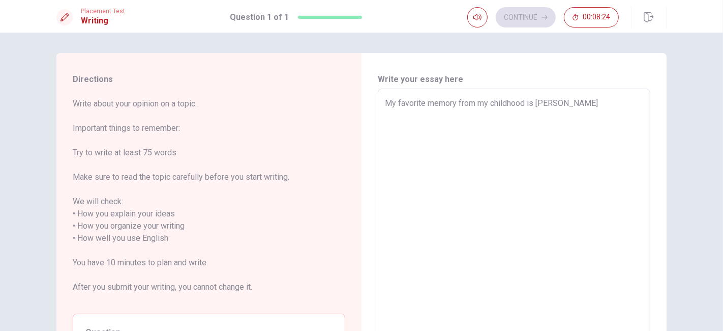
type textarea "x"
type textarea "My favorite memory from my childhood is [PERSON_NAME]"
type textarea "x"
type textarea "My favorite memory from my childhood is Iwent"
type textarea "x"
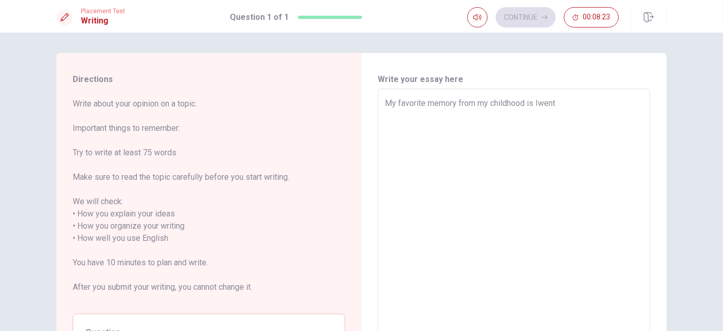
type textarea "My favorite memory from my childhood is Iwent"
type textarea "x"
type textarea "My favorite memory from my childhood is Iwent"
type textarea "x"
type textarea "My favorite memory from my childhood is [PERSON_NAME]"
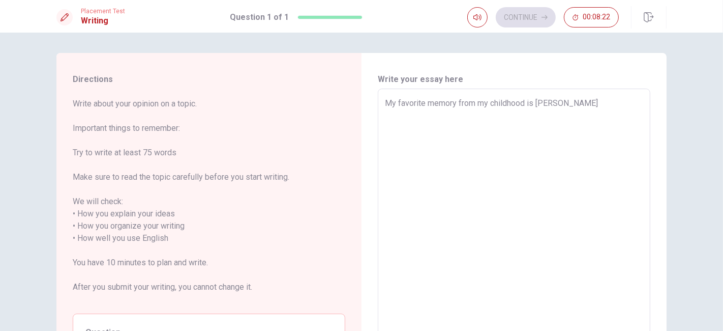
type textarea "x"
type textarea "My favorite memory from my childhood is [PERSON_NAME]"
type textarea "x"
type textarea "My favorite memory from my childhood is Iw"
type textarea "x"
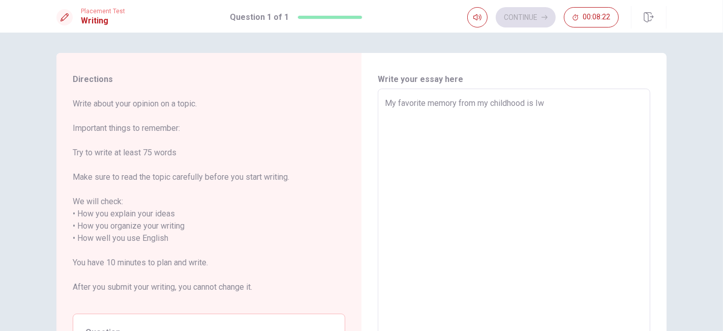
type textarea "My favorite memory from my childhood is I"
type textarea "x"
type textarea "My favorite memory from my childhood is"
type textarea "x"
type textarea "My favorite memory from my childhood is m"
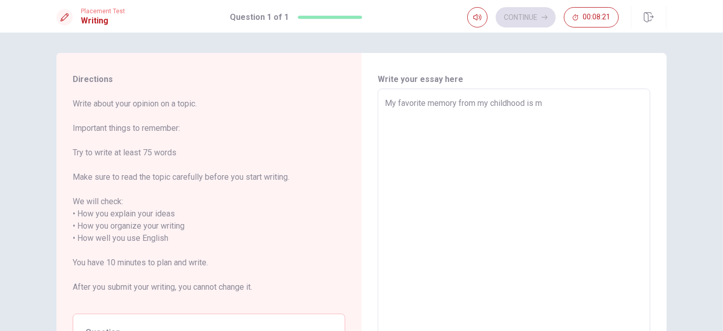
type textarea "x"
type textarea "My favorite memory from my childhood is my"
type textarea "x"
type textarea "My favorite memory from my childhood is my"
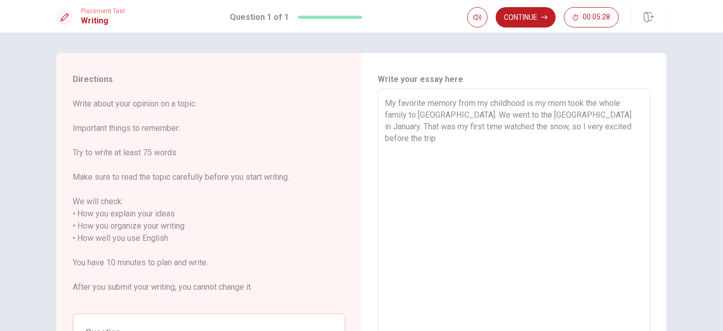
click at [385, 105] on textarea "My favorite memory from my childhood is my mom took the whole family to [GEOGRA…" at bounding box center [514, 238] width 258 height 282
drag, startPoint x: 434, startPoint y: 117, endPoint x: 586, endPoint y: 112, distance: 151.7
click at [586, 112] on textarea "My mom took the whole family to [GEOGRAPHIC_DATA] is my favorite memory from my…" at bounding box center [514, 238] width 258 height 282
drag, startPoint x: 493, startPoint y: 104, endPoint x: 429, endPoint y: 99, distance: 64.3
click at [429, 99] on textarea "My mom took the whole family to [GEOGRAPHIC_DATA] is my favorite memory from my…" at bounding box center [514, 238] width 258 height 282
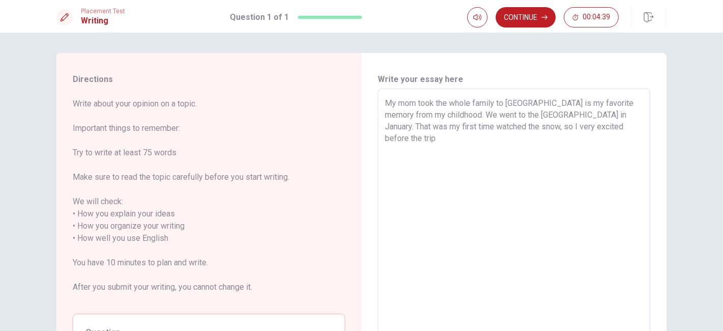
click at [429, 99] on textarea "My mom took the whole family to [GEOGRAPHIC_DATA] is my favorite memory from my…" at bounding box center [514, 238] width 258 height 282
drag, startPoint x: 381, startPoint y: 104, endPoint x: 511, endPoint y: 99, distance: 129.8
click at [511, 99] on div "My mom took the whole family to [GEOGRAPHIC_DATA] is my favorite memory from my…" at bounding box center [514, 238] width 273 height 299
drag, startPoint x: 385, startPoint y: 103, endPoint x: 525, endPoint y: 101, distance: 139.4
click at [525, 101] on textarea "My mom took the whole family to [GEOGRAPHIC_DATA] is my favorite memory from my…" at bounding box center [514, 238] width 258 height 282
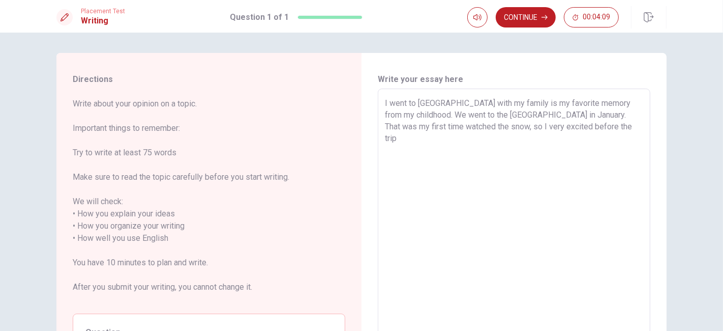
drag, startPoint x: 576, startPoint y: 103, endPoint x: 593, endPoint y: 103, distance: 16.8
click at [593, 103] on textarea "I went to [GEOGRAPHIC_DATA] with my family is my favorite memory from my childh…" at bounding box center [514, 238] width 258 height 282
click at [400, 130] on textarea "I went to [GEOGRAPHIC_DATA] with my family is my favorite memory in my childhoo…" at bounding box center [514, 238] width 258 height 282
click at [411, 127] on textarea "I went to [GEOGRAPHIC_DATA] with my family is my favorite memory in my childhoo…" at bounding box center [514, 238] width 258 height 282
click at [422, 126] on textarea "I went to [GEOGRAPHIC_DATA] with my family is my favorite memory in my childhoo…" at bounding box center [514, 238] width 258 height 282
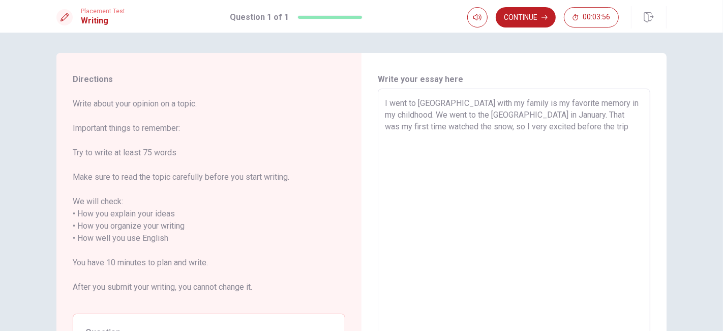
click at [591, 115] on textarea "I went to [GEOGRAPHIC_DATA] with my family is my favorite memory in my childhoo…" at bounding box center [514, 238] width 258 height 282
drag, startPoint x: 451, startPoint y: 127, endPoint x: 383, endPoint y: 133, distance: 67.9
click at [385, 133] on textarea "I went to [GEOGRAPHIC_DATA] with my family is my favorite memory in my childhoo…" at bounding box center [514, 238] width 258 height 282
click at [494, 125] on textarea "I went to [GEOGRAPHIC_DATA] with my family is my favorite memory in my childhoo…" at bounding box center [514, 238] width 258 height 282
click at [549, 125] on textarea "I went to [GEOGRAPHIC_DATA] with my family is my favorite memory in my childhoo…" at bounding box center [514, 238] width 258 height 282
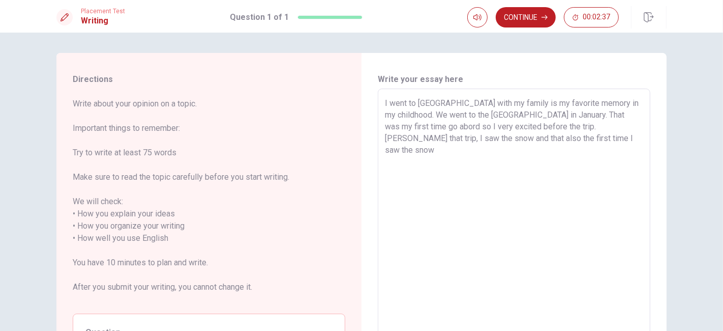
click at [549, 125] on textarea "I went to [GEOGRAPHIC_DATA] with my family is my favorite memory in my childhoo…" at bounding box center [514, 238] width 258 height 282
drag, startPoint x: 547, startPoint y: 128, endPoint x: 581, endPoint y: 125, distance: 33.7
click at [581, 125] on textarea "I went to [GEOGRAPHIC_DATA] with my family is my favorite memory in my childhoo…" at bounding box center [514, 238] width 258 height 282
click at [604, 126] on textarea "I went to [GEOGRAPHIC_DATA] with my family is my favorite memory in my childhoo…" at bounding box center [514, 238] width 258 height 282
click at [530, 136] on textarea "I went to [GEOGRAPHIC_DATA] with my family is my favorite memory in my childhoo…" at bounding box center [514, 238] width 258 height 282
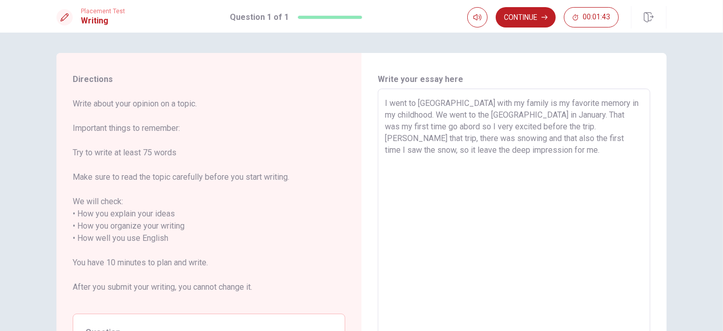
click at [516, 141] on textarea "I went to [GEOGRAPHIC_DATA] with my family is my favorite memory in my childhoo…" at bounding box center [514, 238] width 258 height 282
click at [492, 103] on textarea "I went to [GEOGRAPHIC_DATA] with my family is my favorite memory in my childhoo…" at bounding box center [514, 238] width 258 height 282
click at [495, 103] on textarea "I went to [GEOGRAPHIC_DATA] with my family is my favorite memory in my childhoo…" at bounding box center [514, 238] width 258 height 282
click at [619, 129] on textarea "I went to [GEOGRAPHIC_DATA] with my family is my favorite memory in my childhoo…" at bounding box center [514, 238] width 258 height 282
click at [586, 128] on textarea "I went to [GEOGRAPHIC_DATA] with my family is my favorite memory in my childhoo…" at bounding box center [514, 238] width 258 height 282
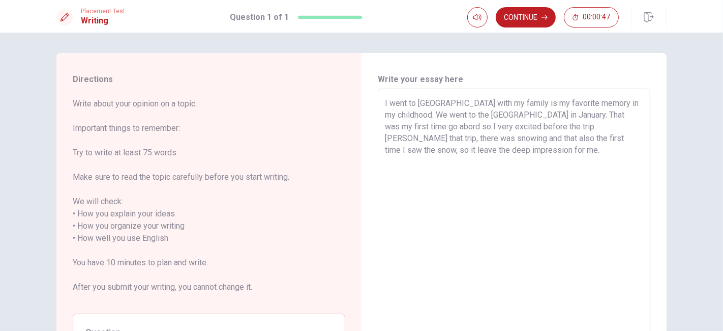
click at [619, 128] on textarea "I went to [GEOGRAPHIC_DATA] with my family is my favorite memory in my childhoo…" at bounding box center [514, 238] width 258 height 282
click at [481, 148] on textarea "I went to [GEOGRAPHIC_DATA] with my family is my favorite memory in my childhoo…" at bounding box center [514, 238] width 258 height 282
click at [405, 151] on textarea "I went to [GEOGRAPHIC_DATA] with my family is my favorite memory in my childhoo…" at bounding box center [514, 238] width 258 height 282
click at [413, 150] on textarea "I went to [GEOGRAPHIC_DATA] with my family is my favorite memory in my childhoo…" at bounding box center [514, 238] width 258 height 282
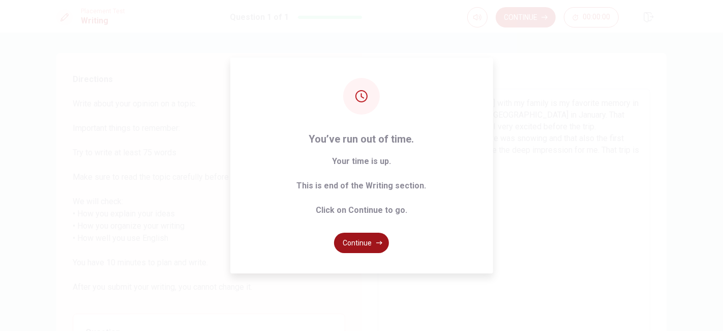
click at [376, 238] on button "Continue" at bounding box center [361, 243] width 55 height 20
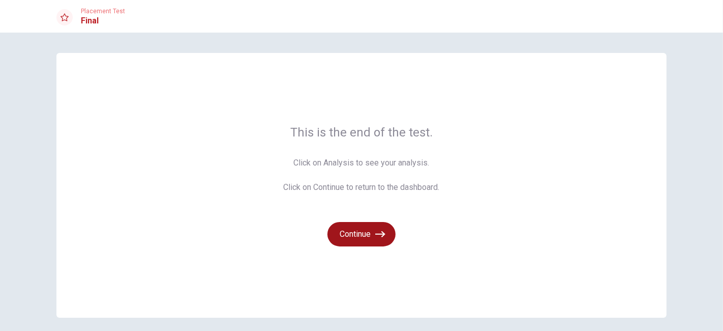
click at [371, 235] on button "Continue" at bounding box center [362, 234] width 68 height 24
